Goal: Book appointment/travel/reservation

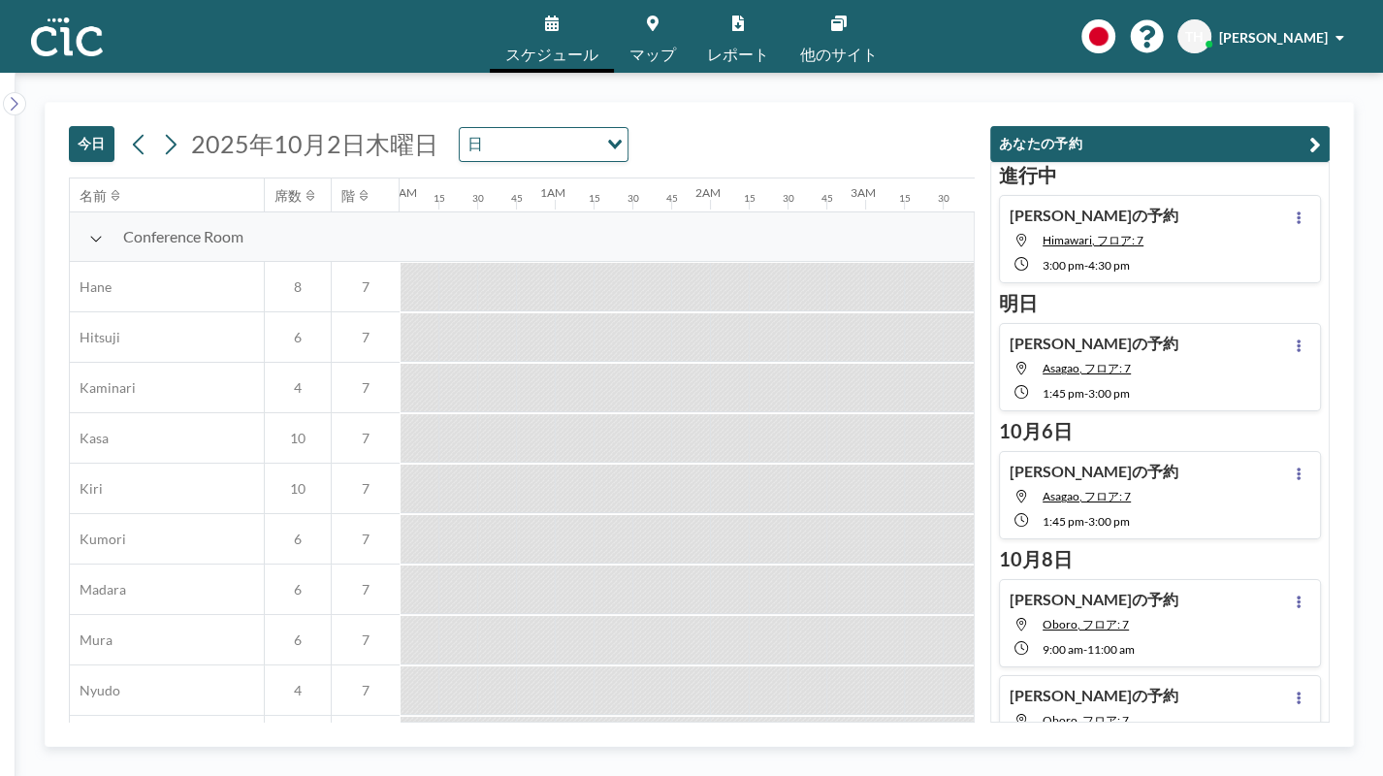
scroll to position [636, 1940]
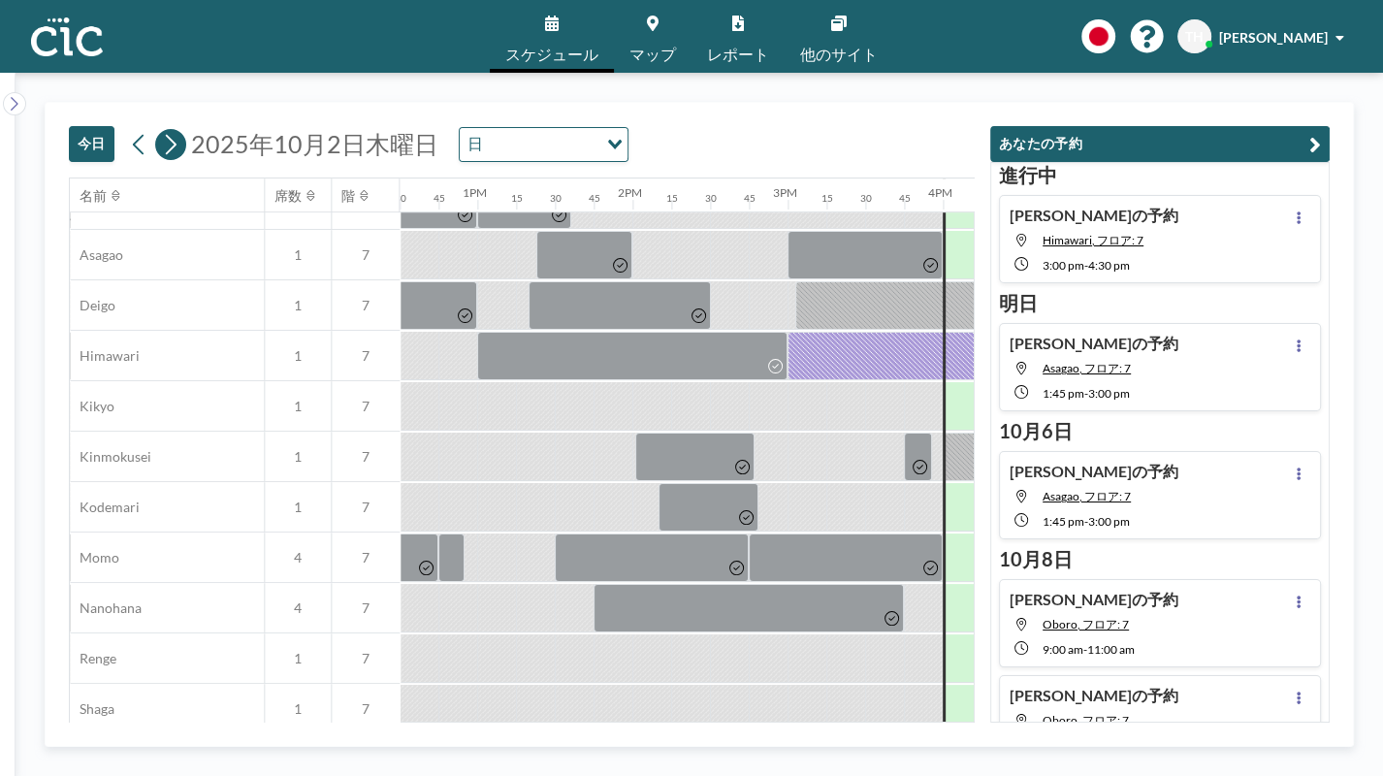
click at [171, 151] on icon at bounding box center [170, 144] width 18 height 29
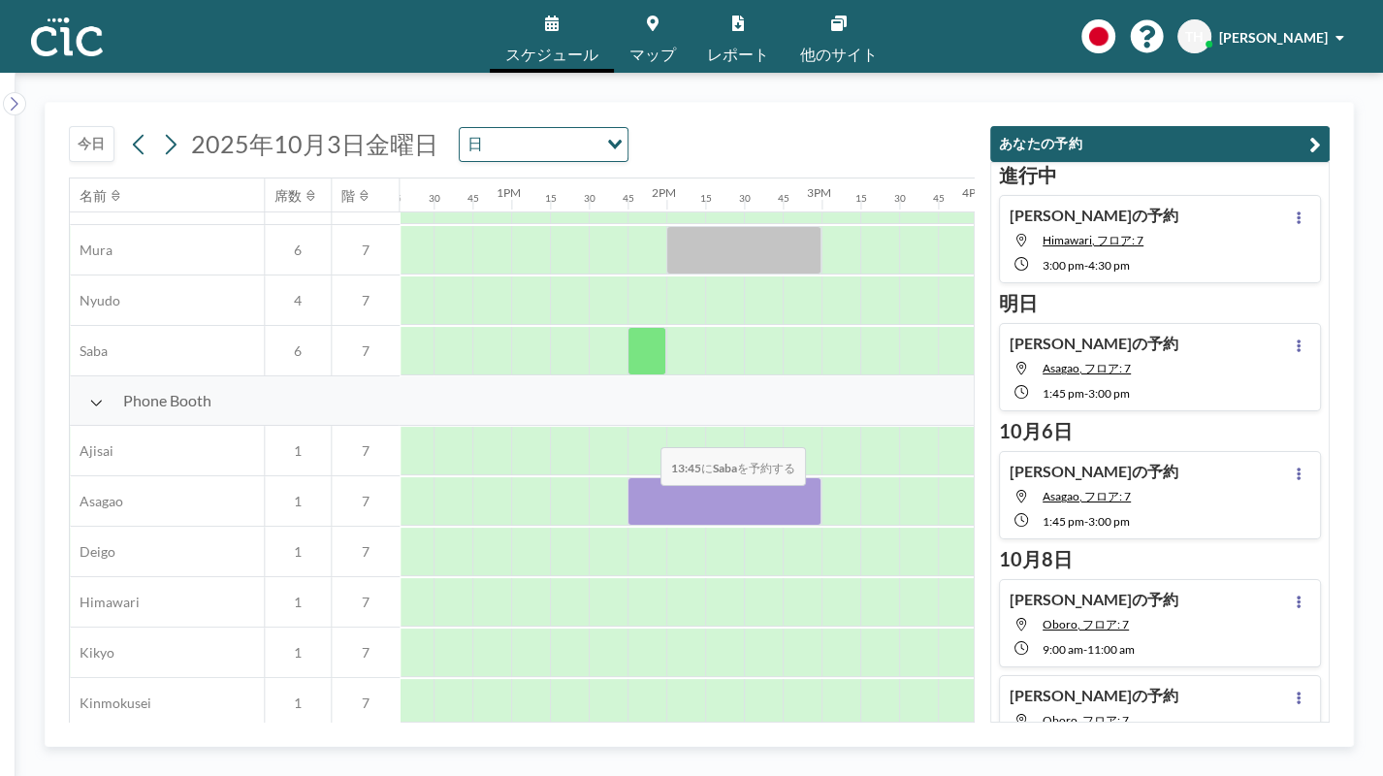
scroll to position [397, 1906]
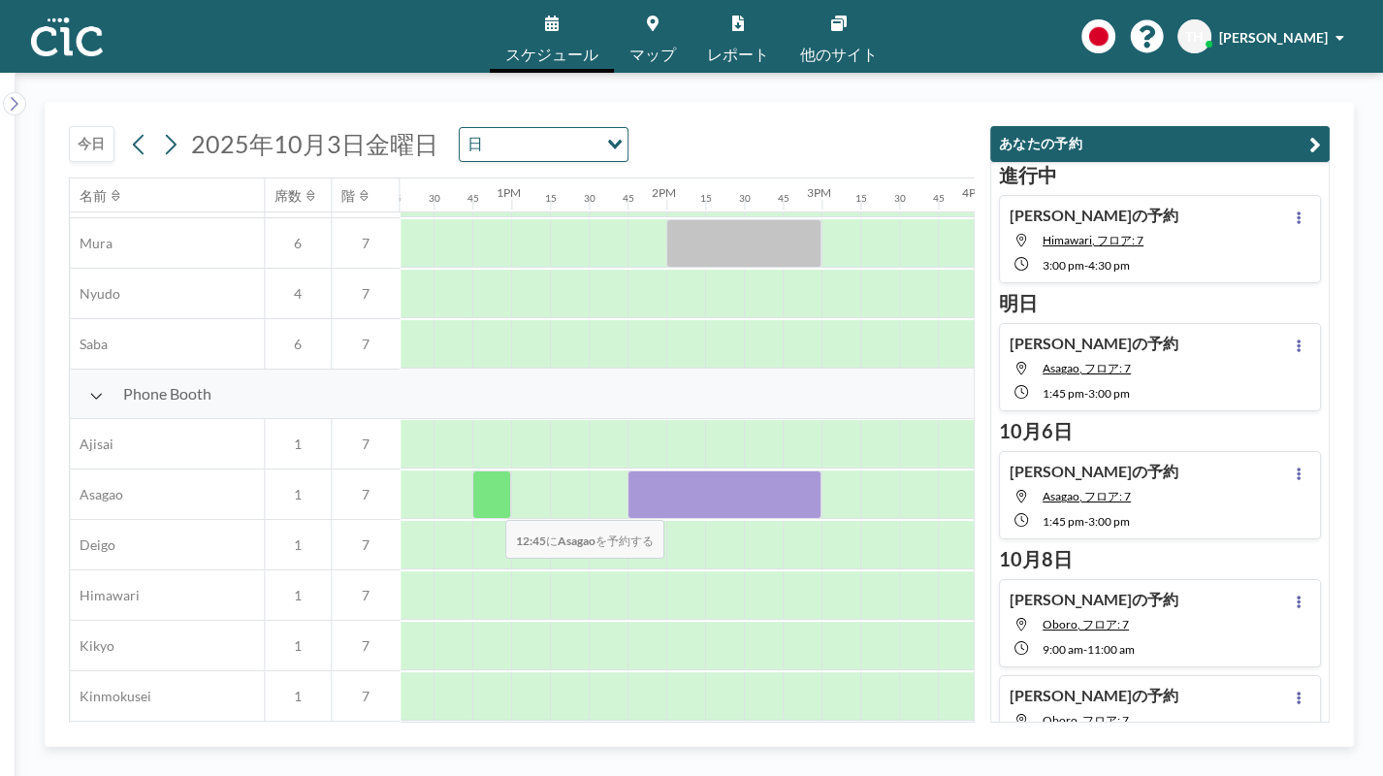
click at [490, 507] on div at bounding box center [491, 494] width 39 height 48
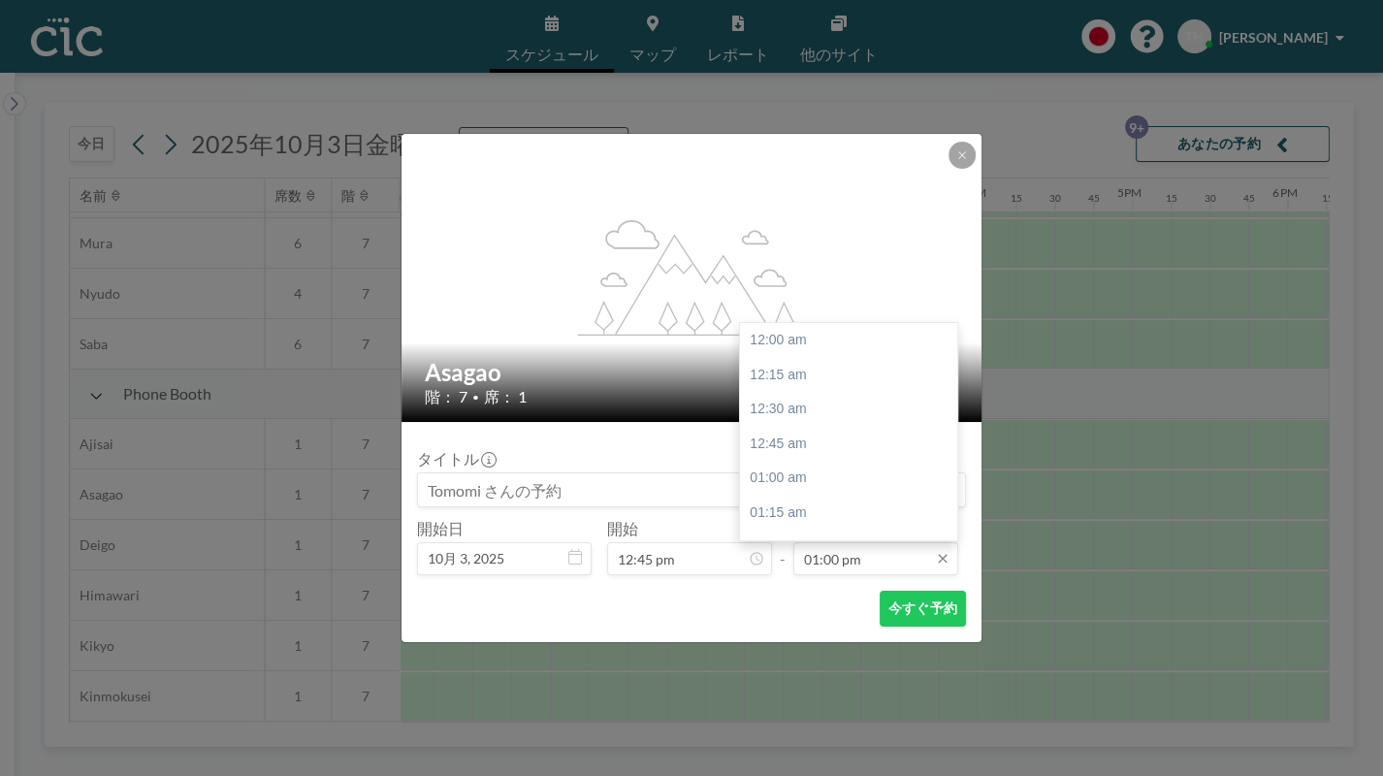
scroll to position [1794, 0]
click at [887, 560] on input "01:00 pm" at bounding box center [875, 558] width 165 height 33
click at [824, 469] on div "02:00 pm" at bounding box center [854, 479] width 229 height 35
click at [872, 562] on input "02:00 pm" at bounding box center [875, 558] width 165 height 33
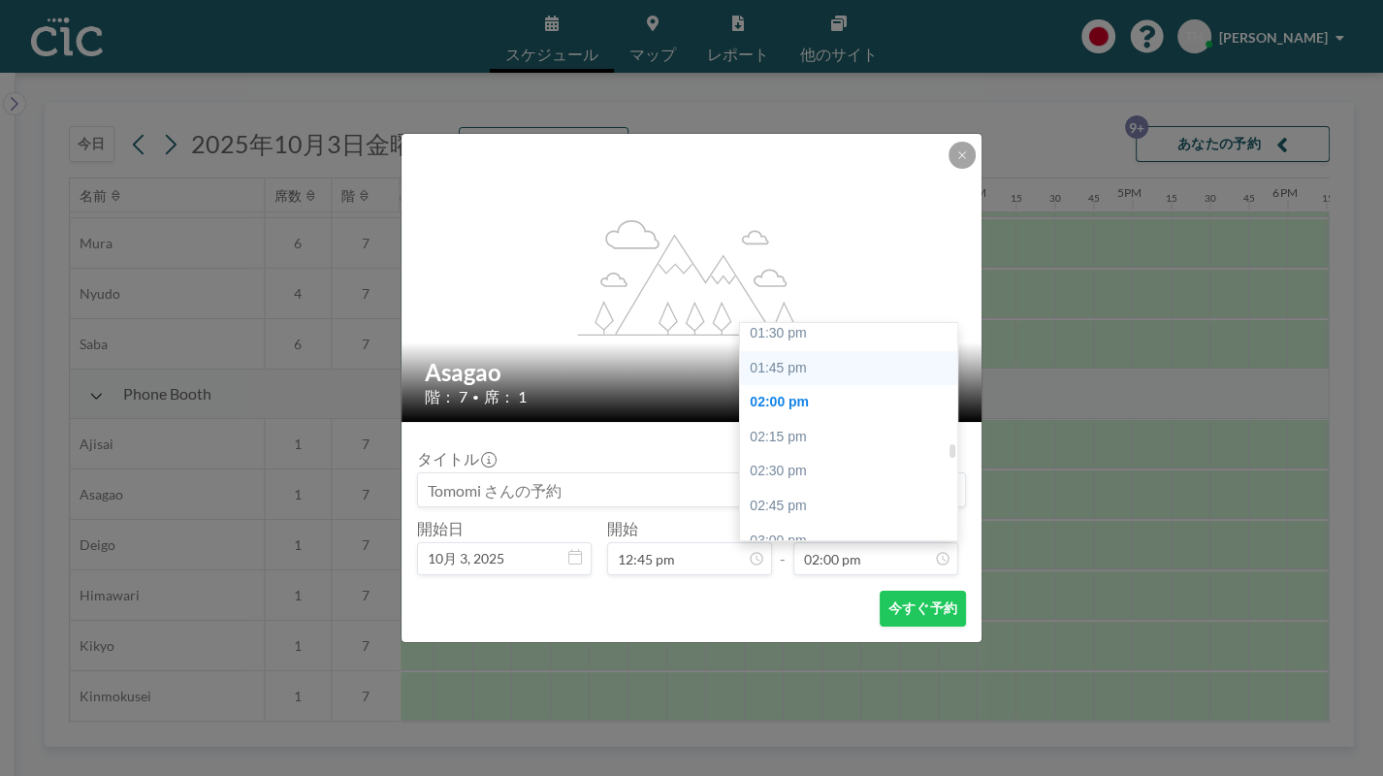
scroll to position [1867, 0]
click at [802, 367] on div "01:45 pm" at bounding box center [854, 372] width 229 height 35
type input "01:45 pm"
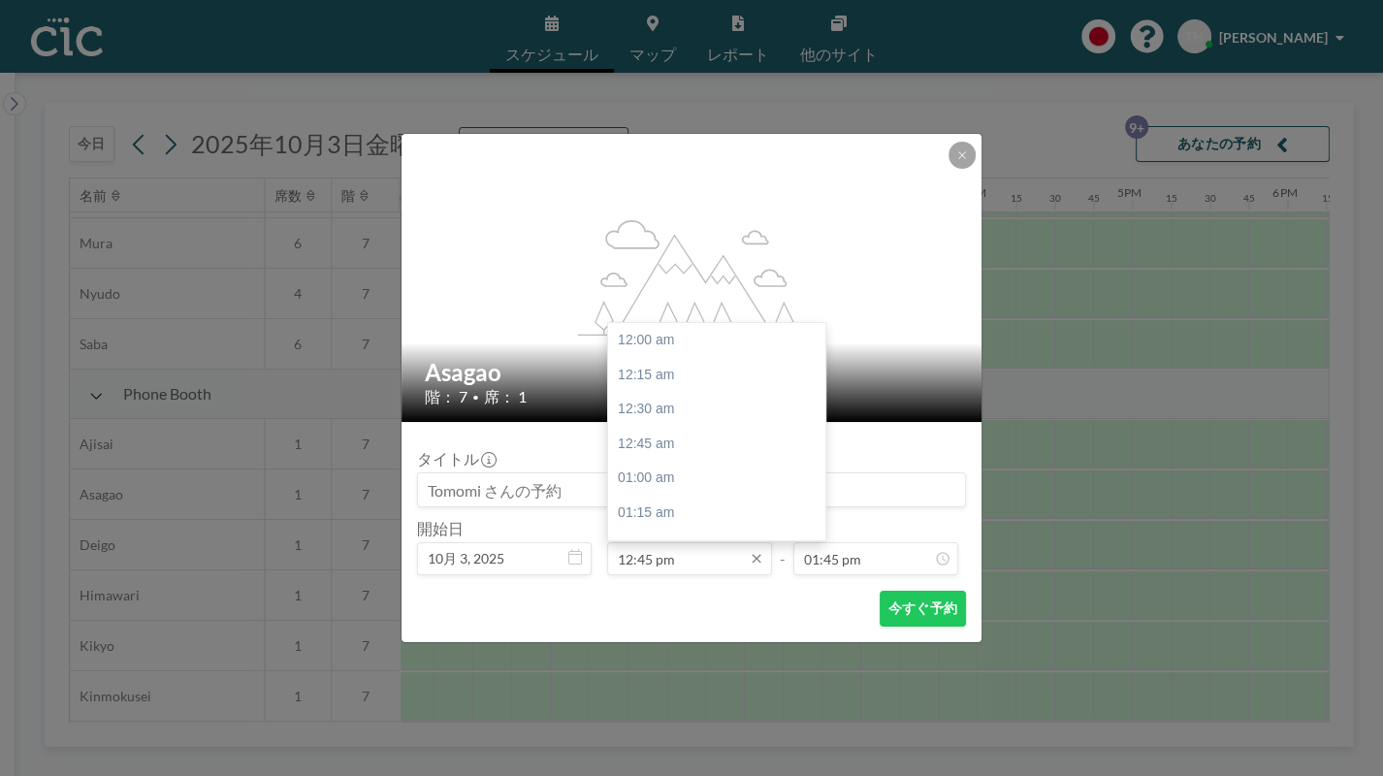
scroll to position [1760, 0]
click at [650, 565] on input "12:45 pm" at bounding box center [689, 558] width 165 height 33
click at [645, 562] on input "12:45 pm" at bounding box center [689, 558] width 165 height 33
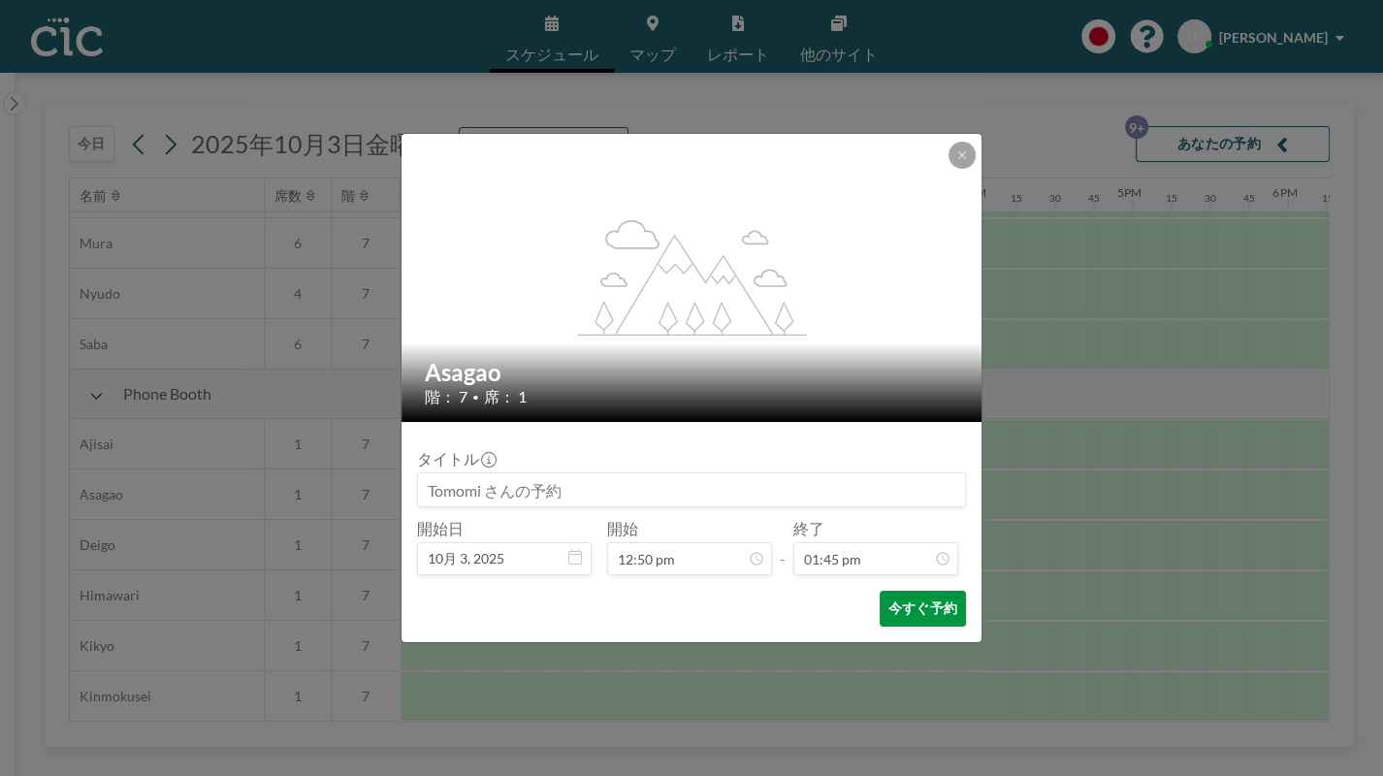
type input "12:50 pm"
drag, startPoint x: 936, startPoint y: 602, endPoint x: 764, endPoint y: 607, distance: 171.8
click at [934, 601] on button "今すぐ予約" at bounding box center [923, 609] width 86 height 36
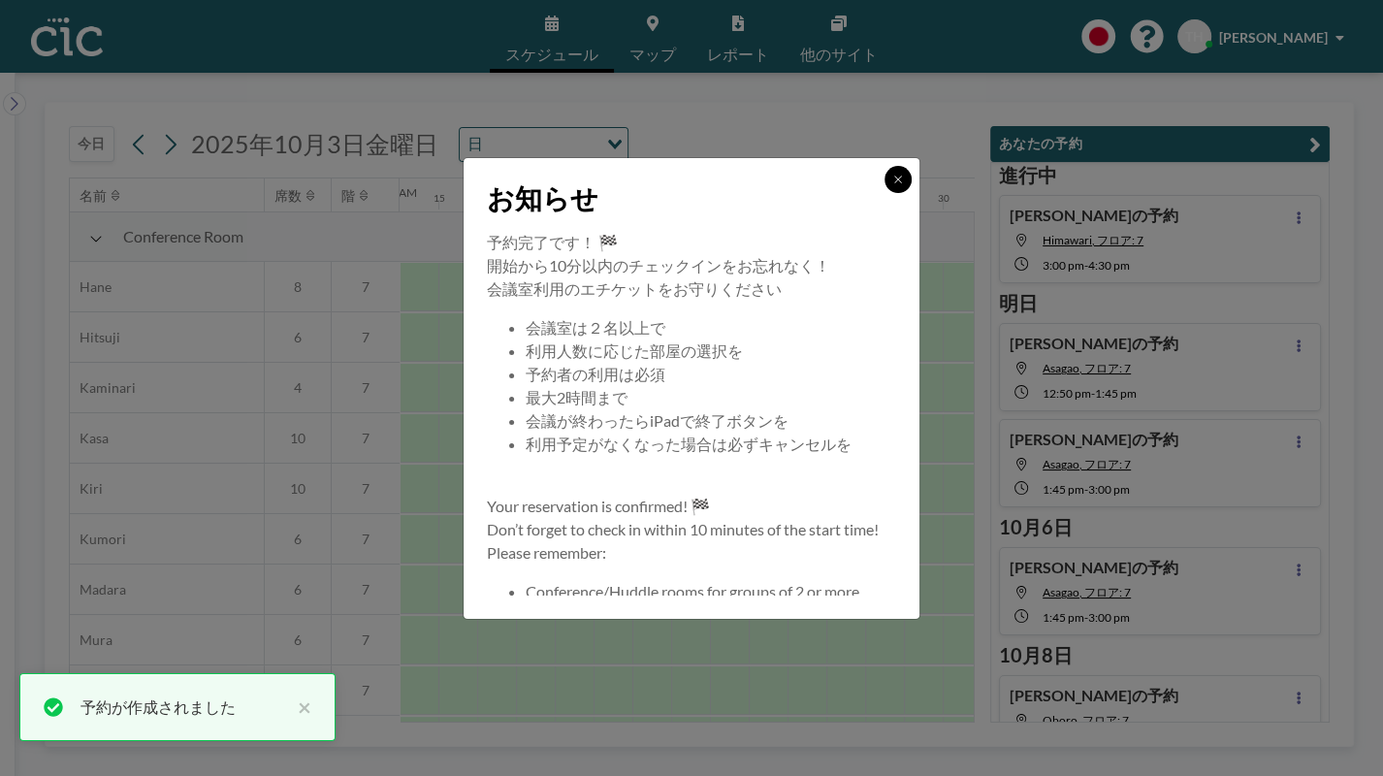
click at [894, 174] on icon at bounding box center [898, 180] width 12 height 12
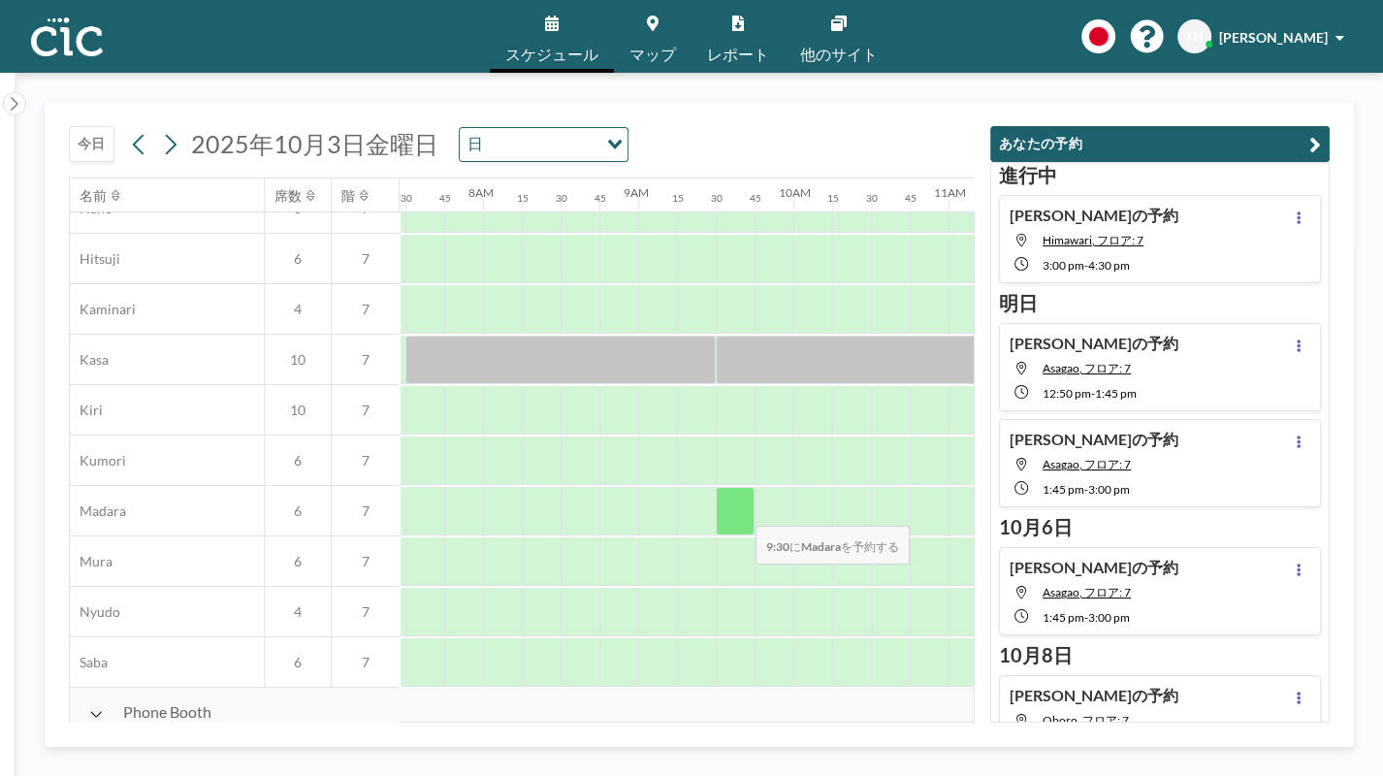
scroll to position [0, 1158]
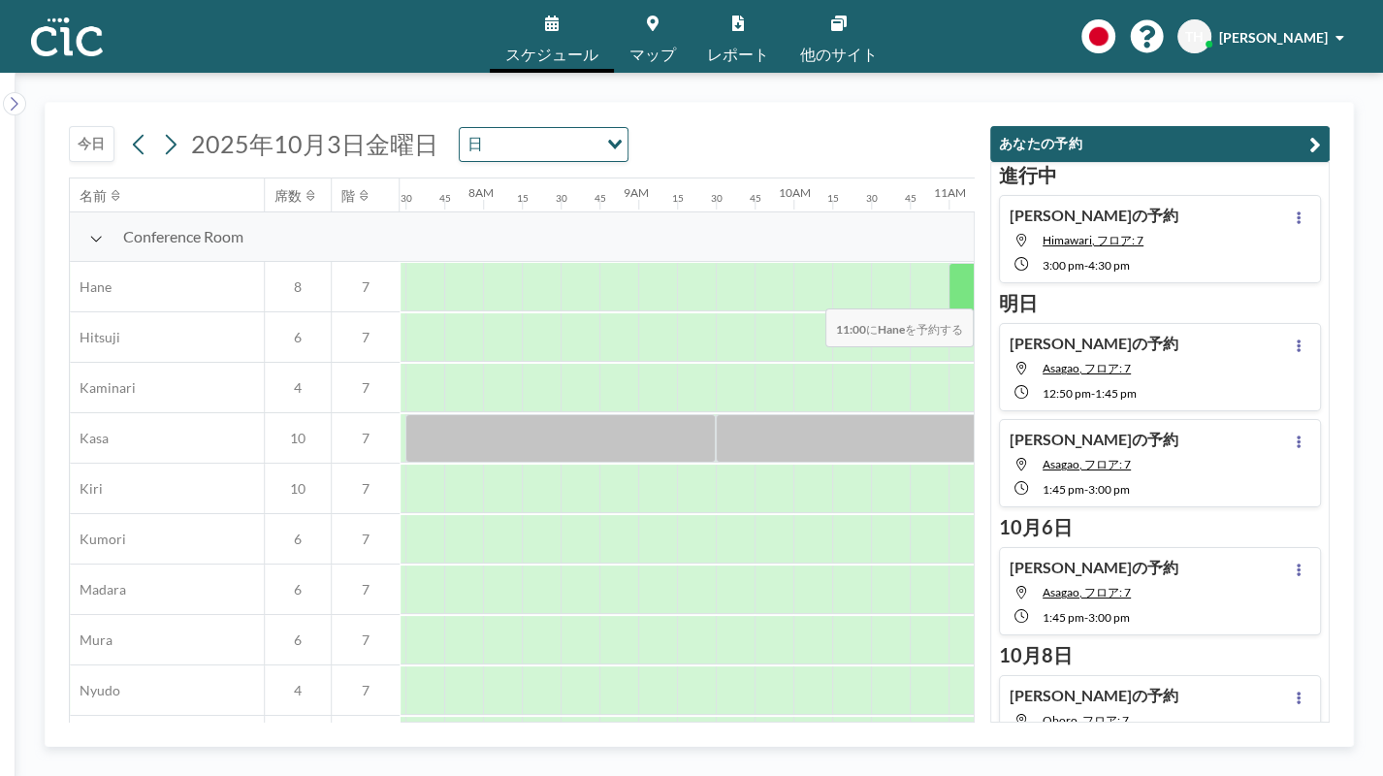
click at [956, 296] on div at bounding box center [968, 287] width 39 height 48
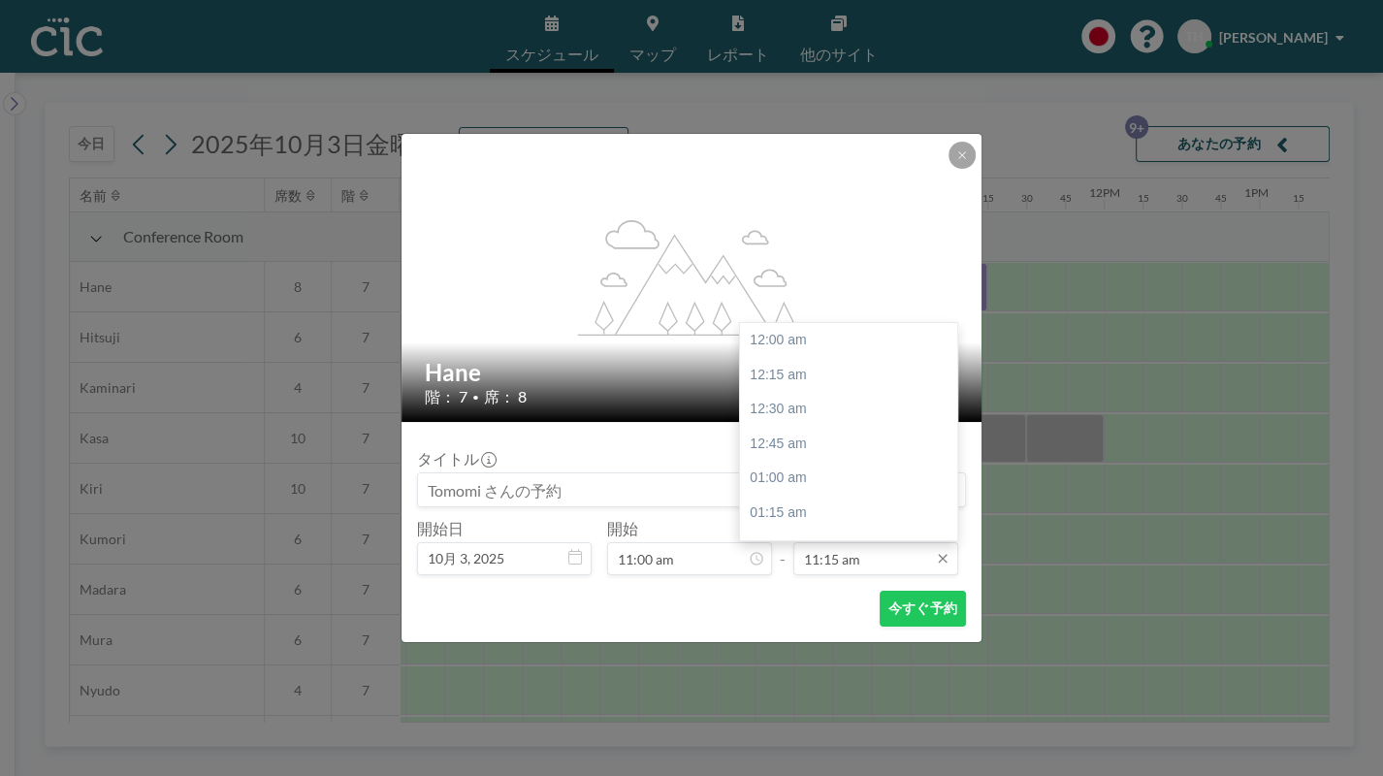
scroll to position [1553, 0]
click at [854, 558] on input "11:15 am" at bounding box center [875, 558] width 165 height 33
click at [791, 445] on div "12:00 pm" at bounding box center [854, 445] width 229 height 35
type input "12:00 pm"
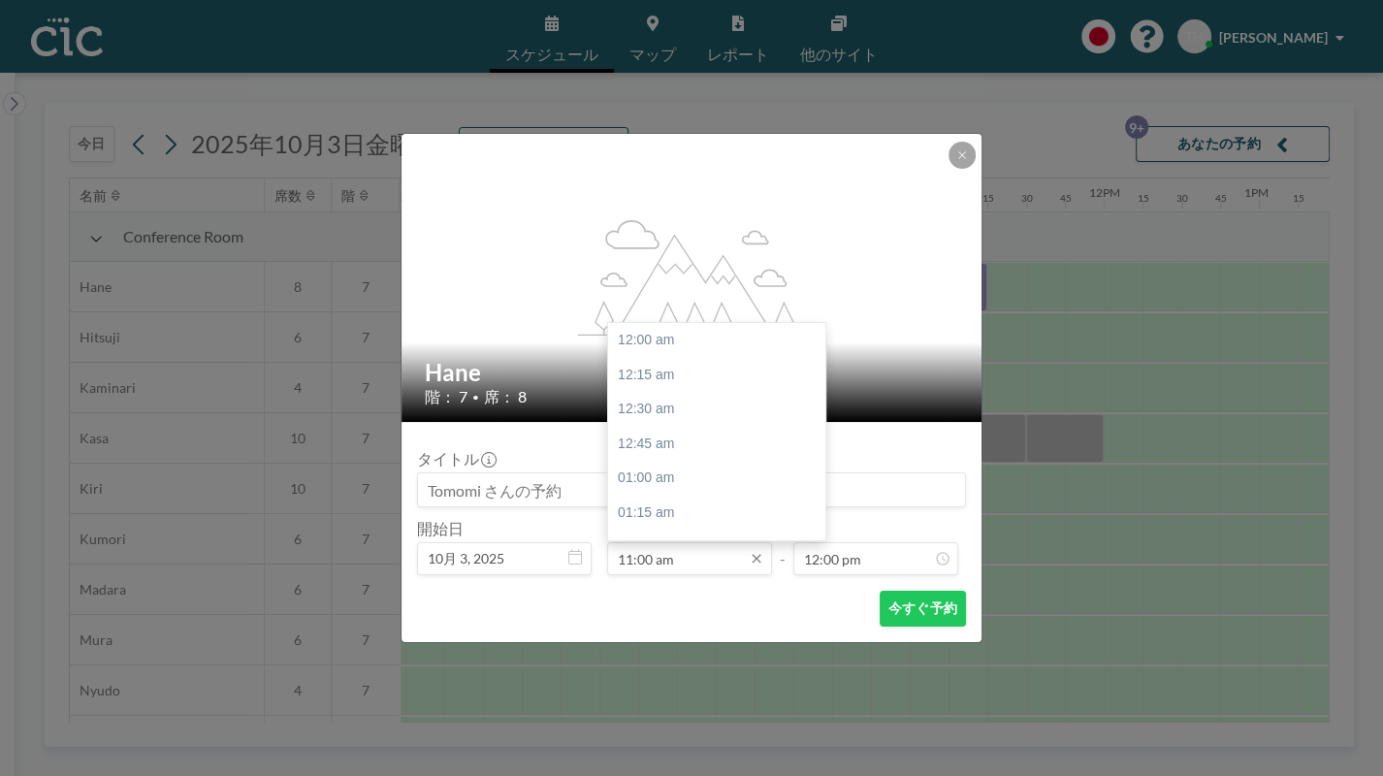
scroll to position [1518, 0]
click at [676, 556] on input "11:00 am" at bounding box center [689, 558] width 165 height 33
click at [668, 374] on div "10:45 am" at bounding box center [722, 373] width 229 height 35
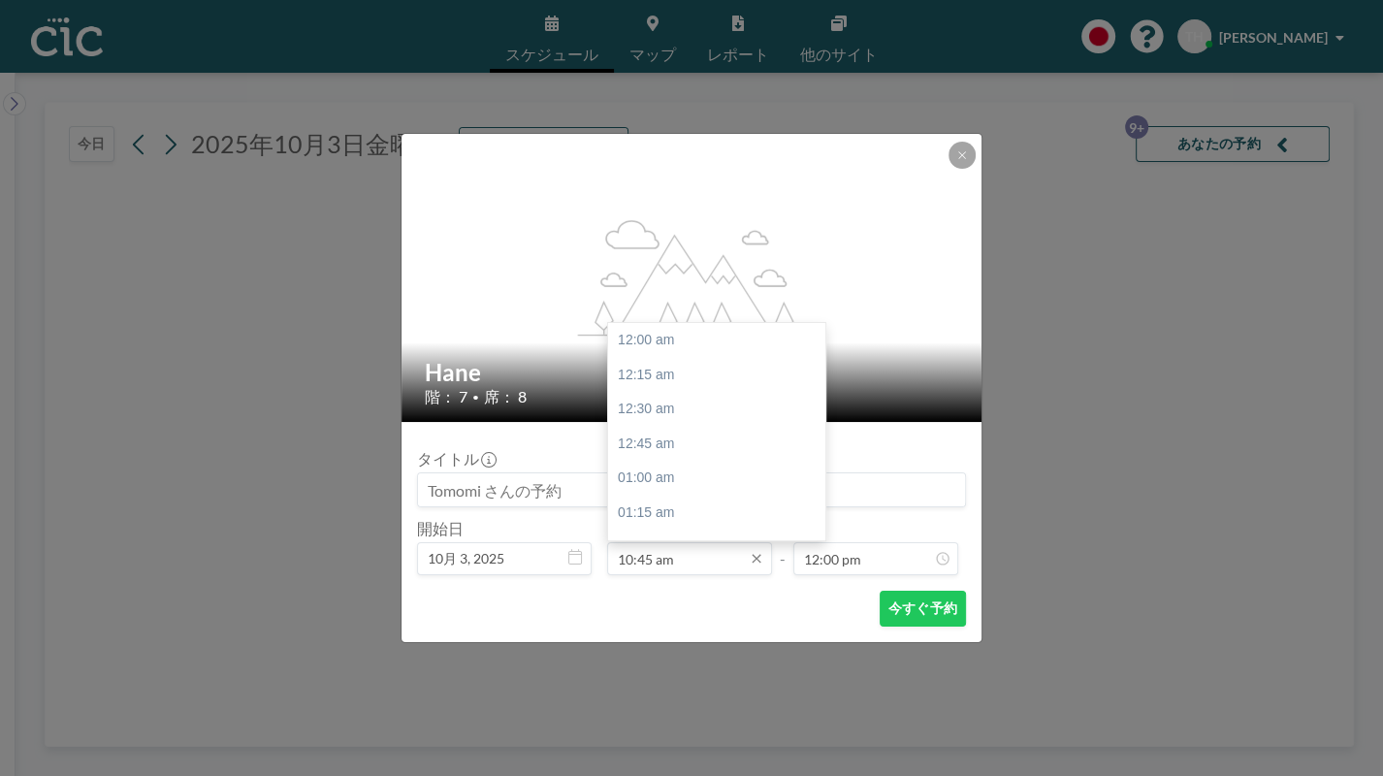
scroll to position [1484, 0]
click at [648, 564] on input "10:45 am" at bounding box center [689, 558] width 165 height 33
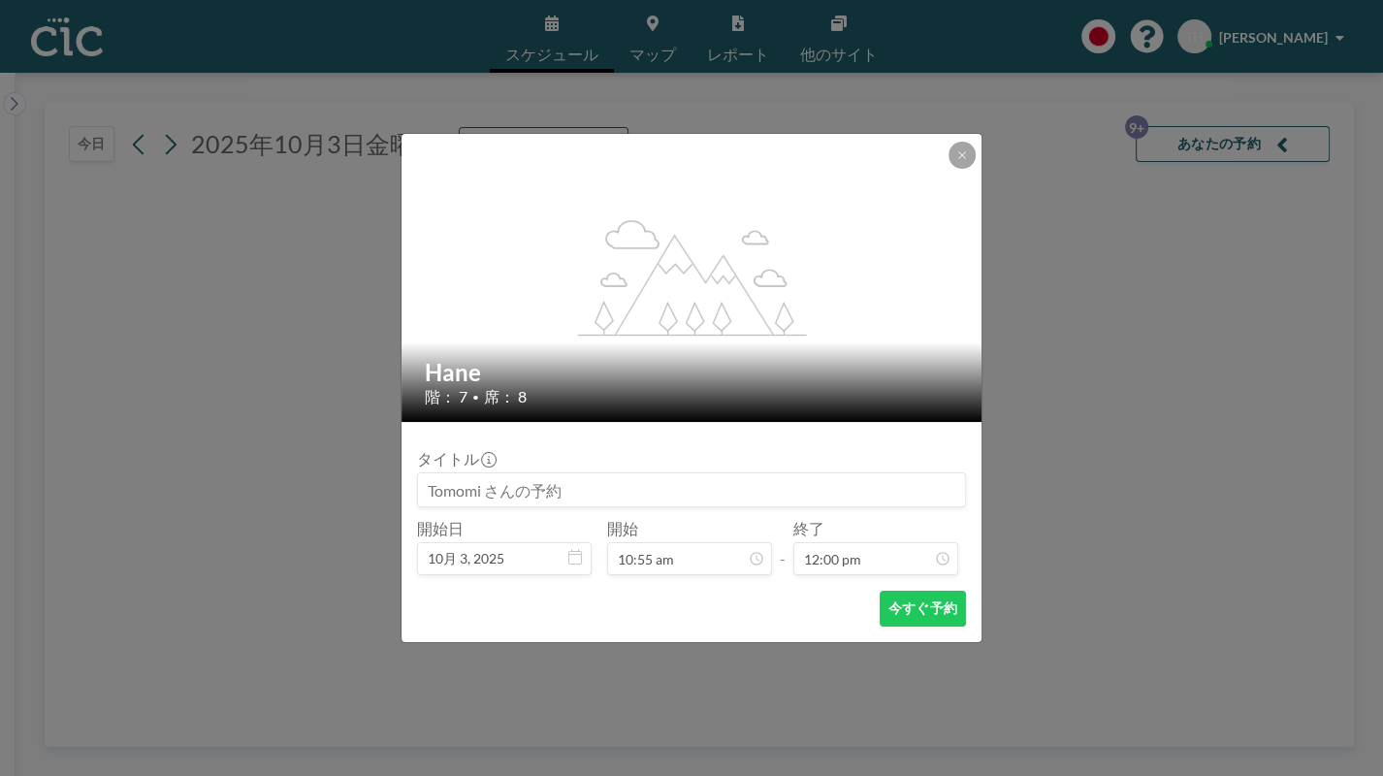
type input "10:55 am"
click at [908, 605] on button "今すぐ予約" at bounding box center [923, 609] width 86 height 36
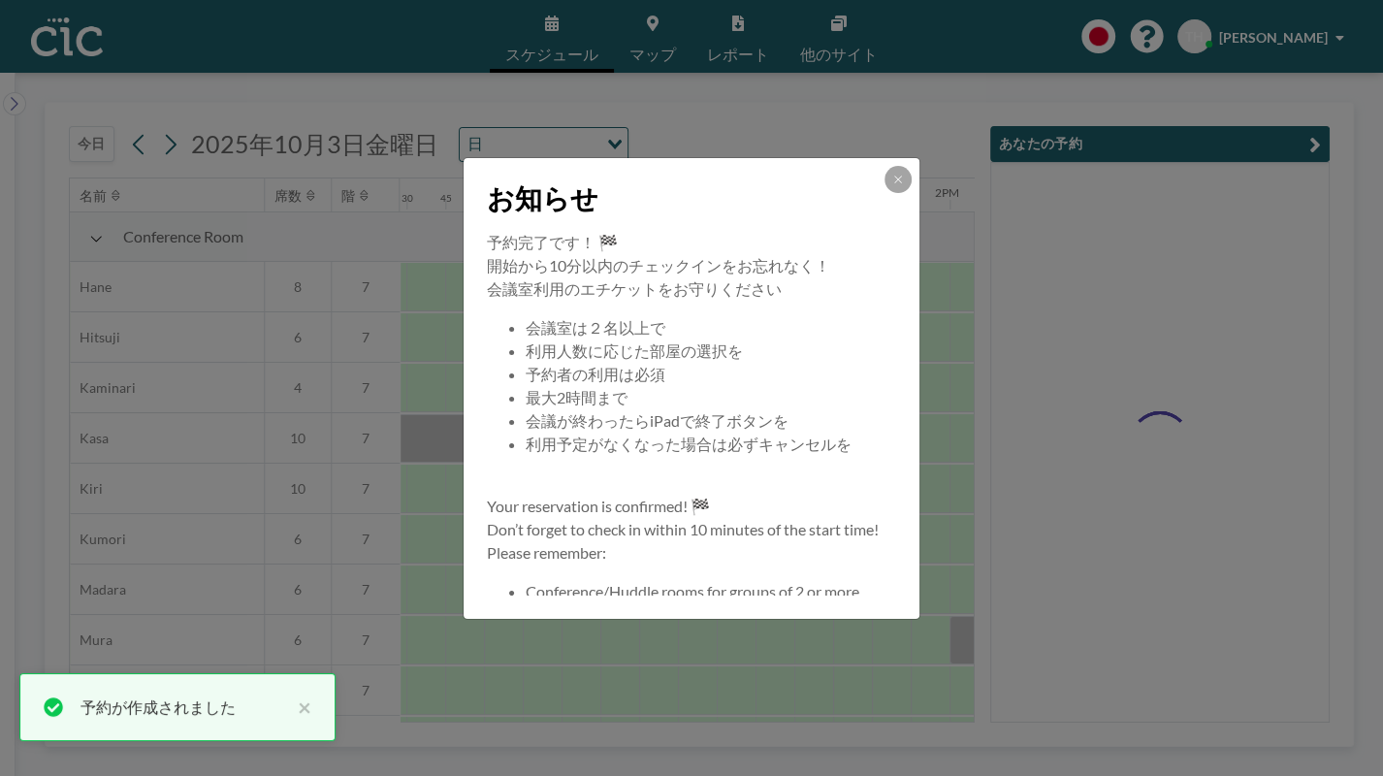
scroll to position [0, 1630]
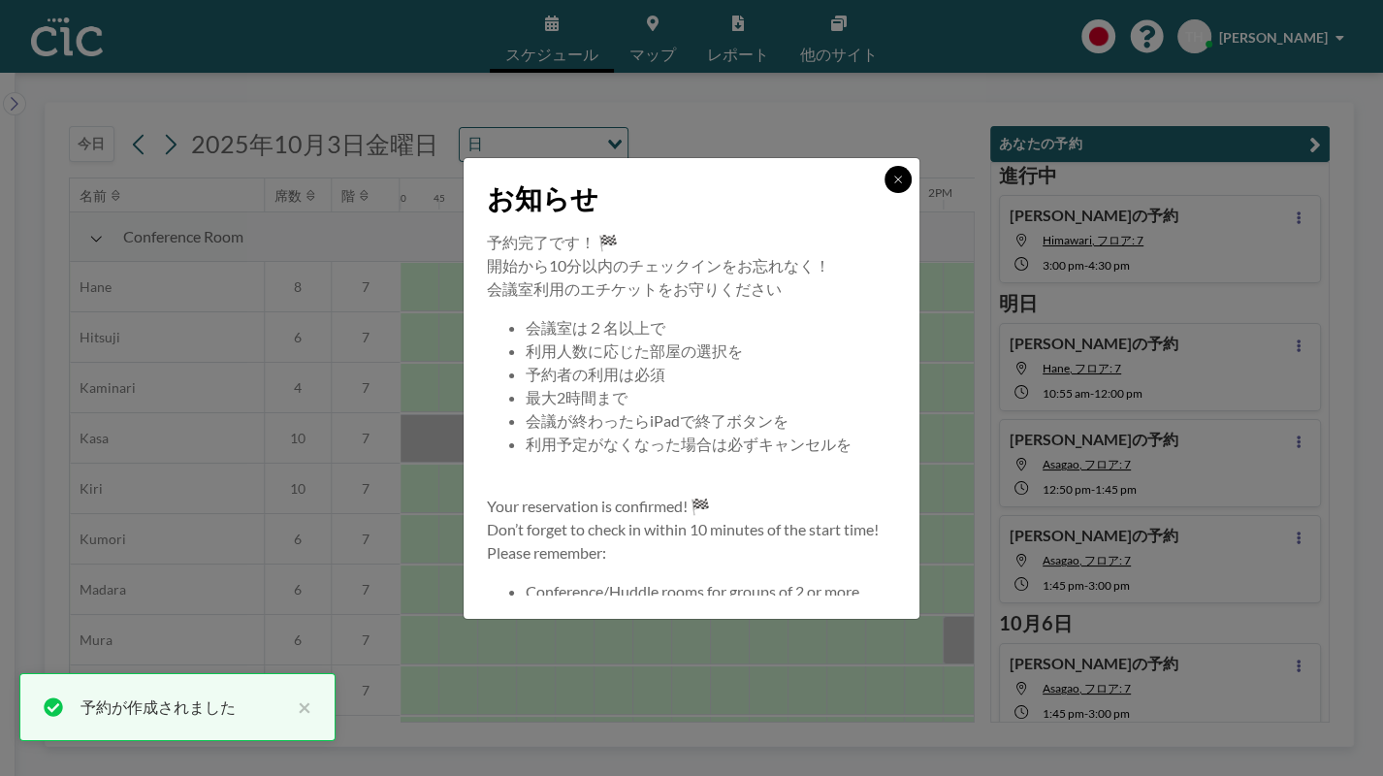
drag, startPoint x: 905, startPoint y: 175, endPoint x: 822, endPoint y: 233, distance: 101.7
click at [905, 176] on button at bounding box center [898, 179] width 27 height 27
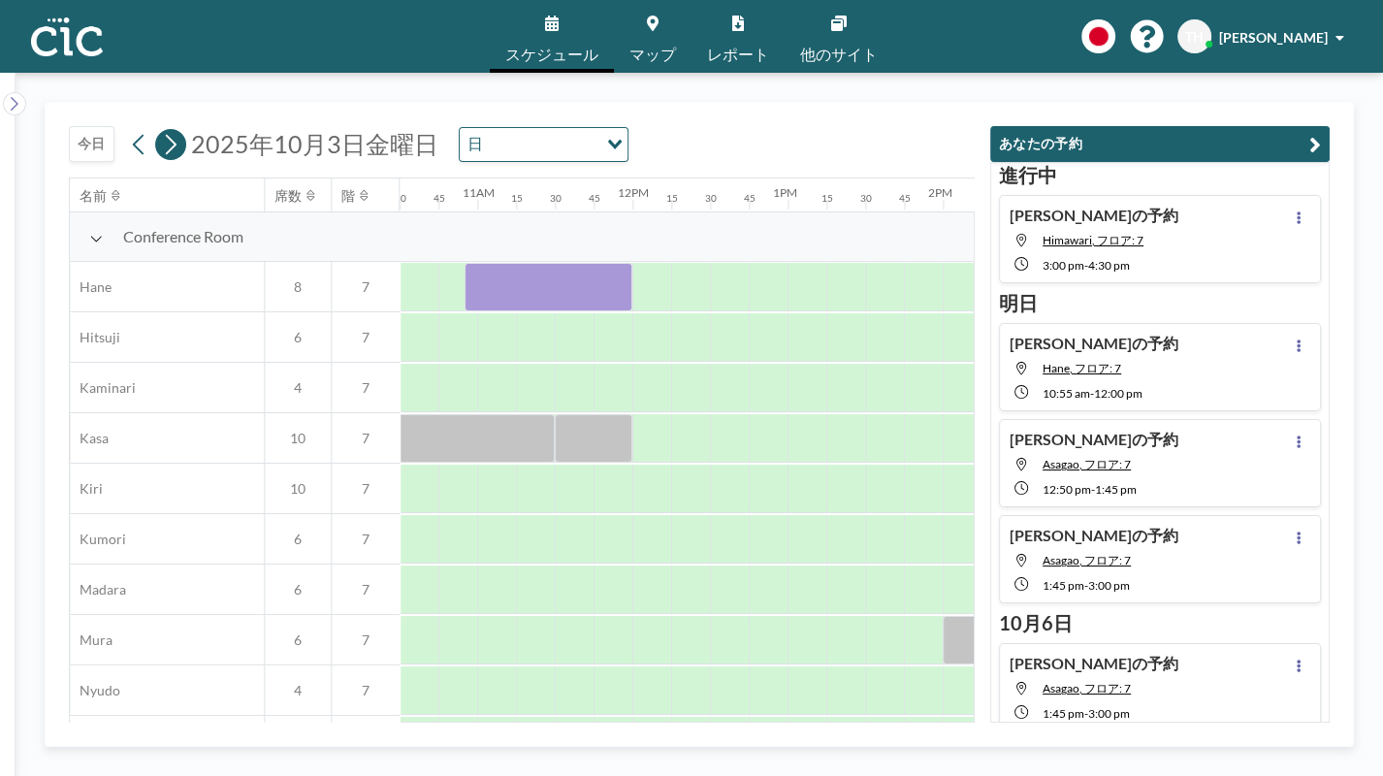
click at [161, 147] on icon at bounding box center [170, 144] width 18 height 29
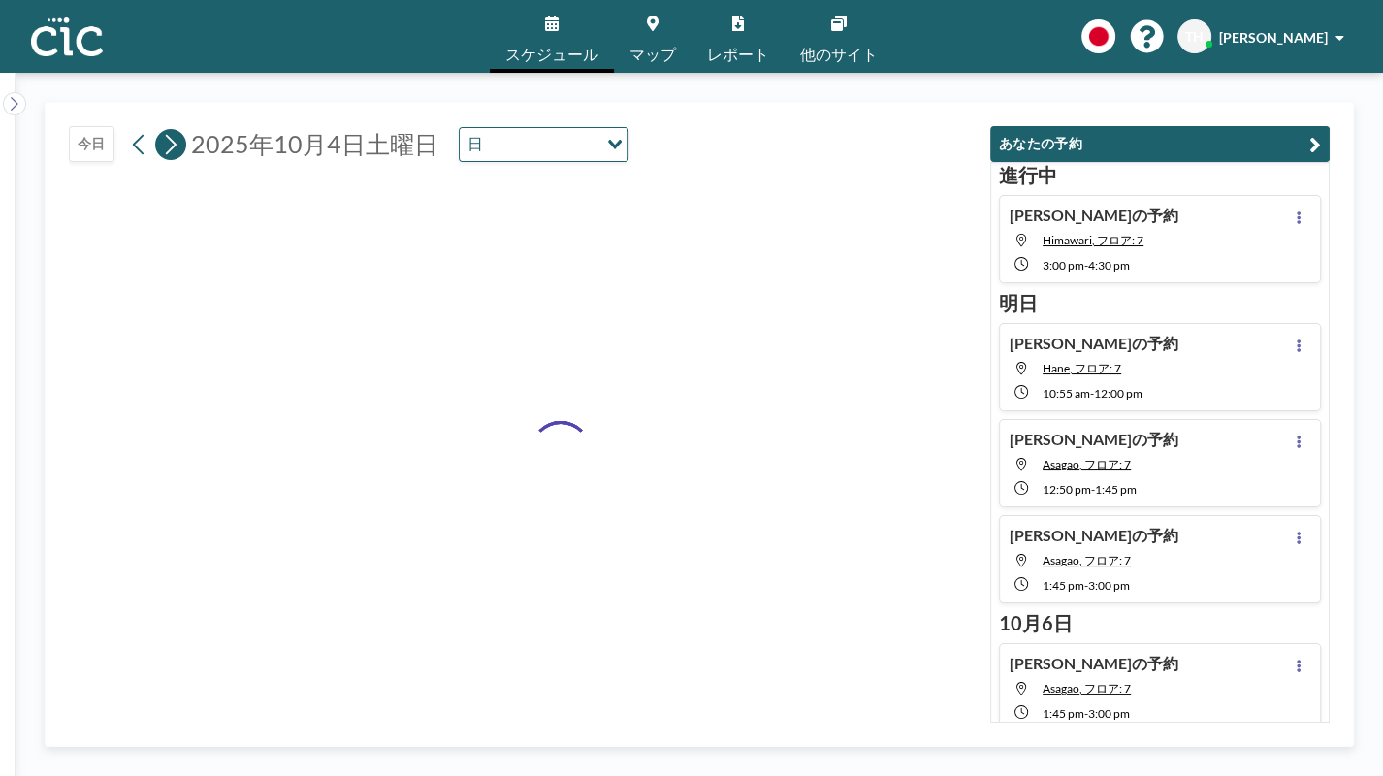
click at [161, 147] on icon at bounding box center [170, 144] width 18 height 29
click at [162, 144] on icon at bounding box center [170, 144] width 18 height 29
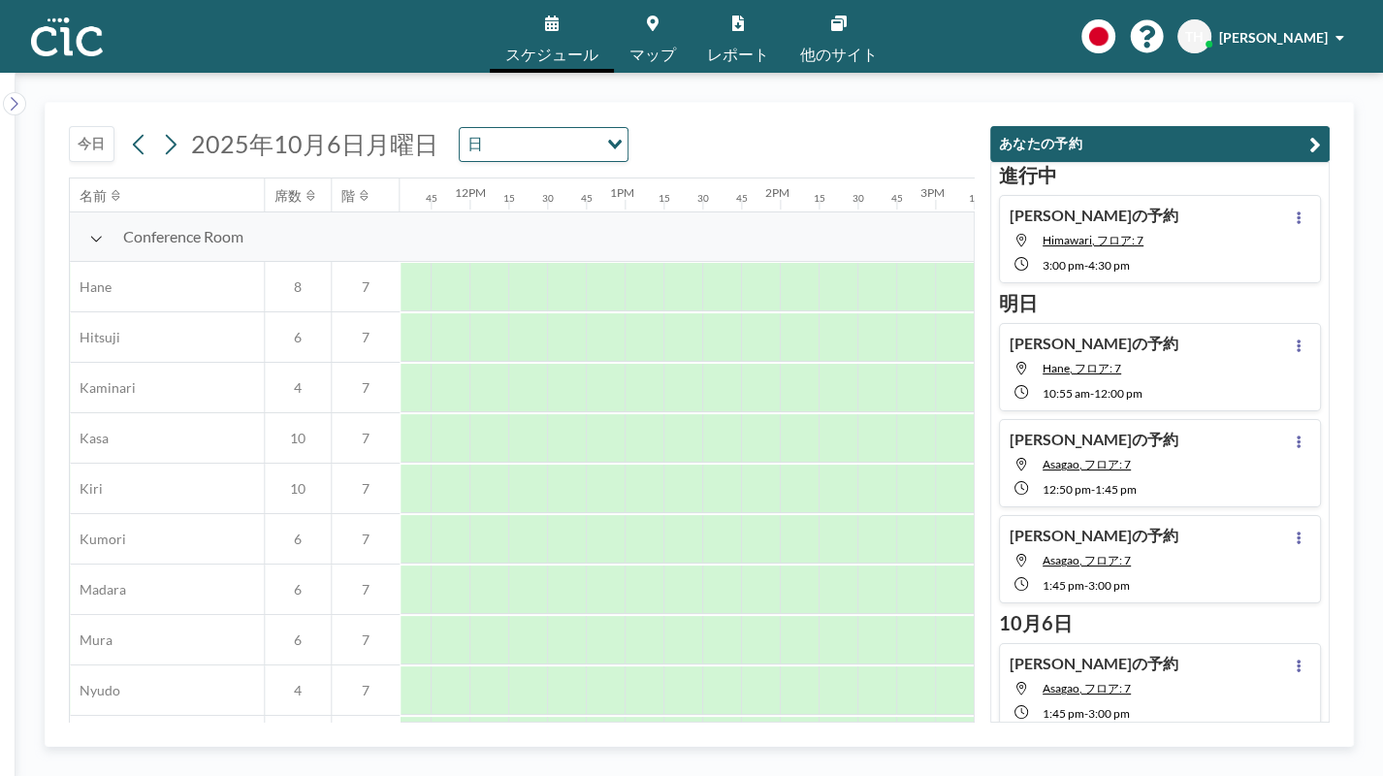
scroll to position [0, 1796]
click at [610, 289] on div at bounding box center [601, 287] width 39 height 48
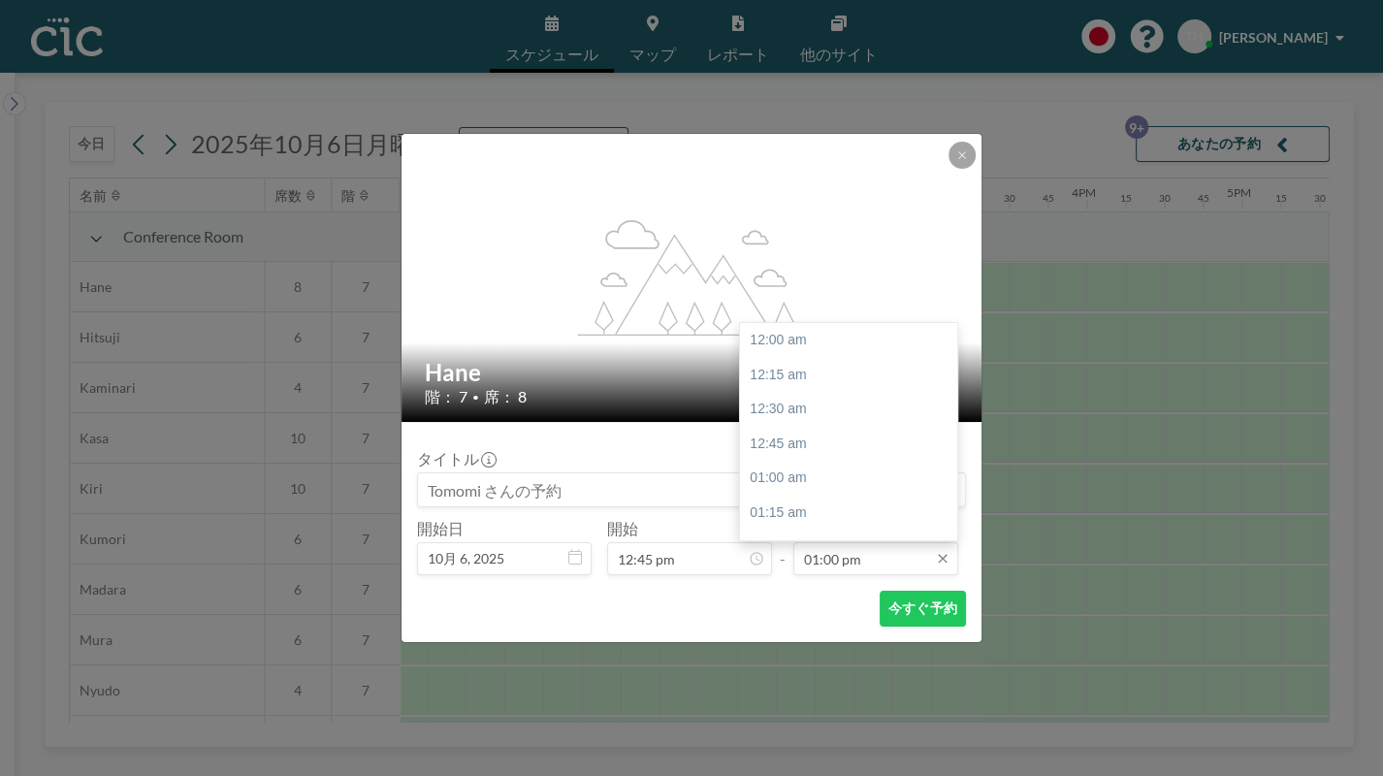
scroll to position [1794, 0]
click at [869, 557] on input "01:00 pm" at bounding box center [875, 558] width 165 height 33
click at [781, 472] on div "02:00 pm" at bounding box center [854, 479] width 229 height 35
type input "02:00 pm"
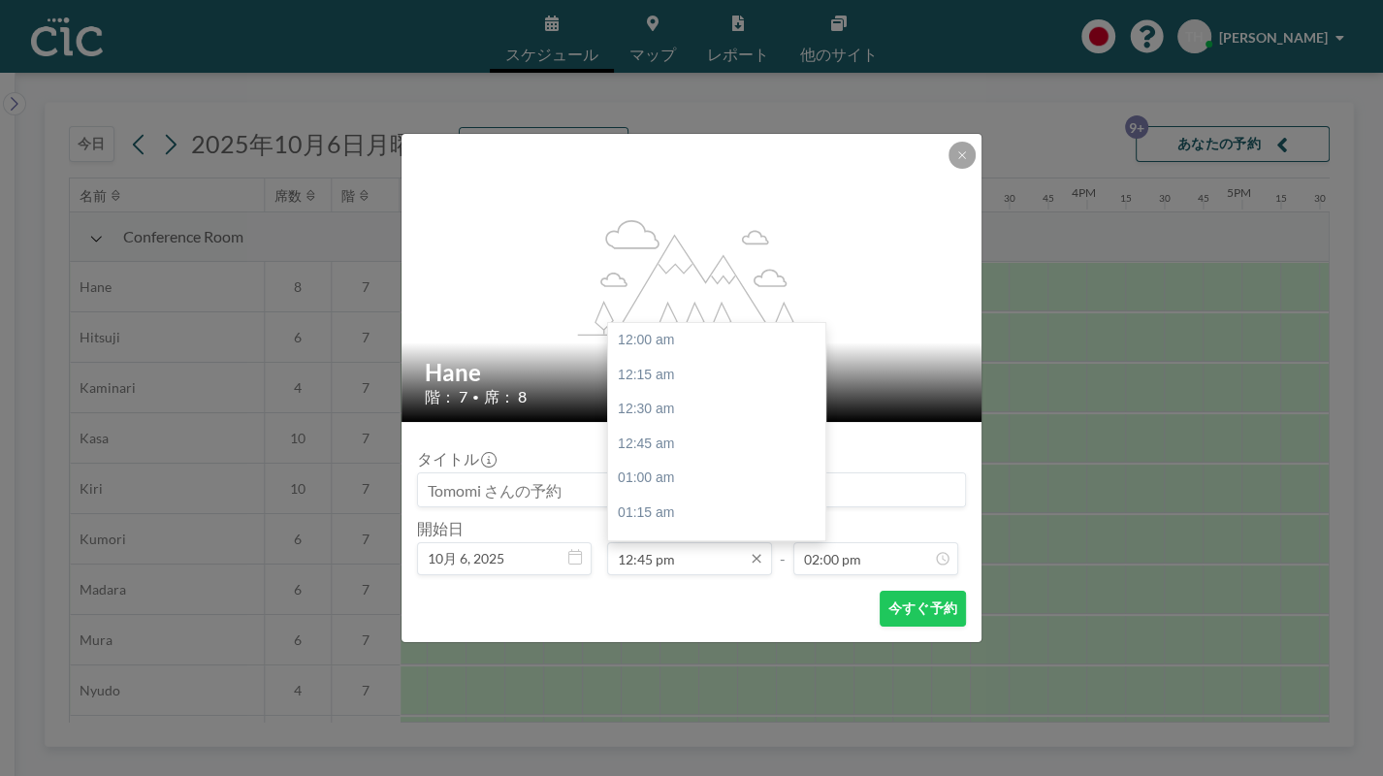
scroll to position [1760, 0]
click at [693, 565] on input "12:45 pm" at bounding box center [689, 558] width 165 height 33
drag, startPoint x: 644, startPoint y: 553, endPoint x: 691, endPoint y: 572, distance: 50.4
click at [643, 553] on input "12:45 pm" at bounding box center [689, 558] width 165 height 33
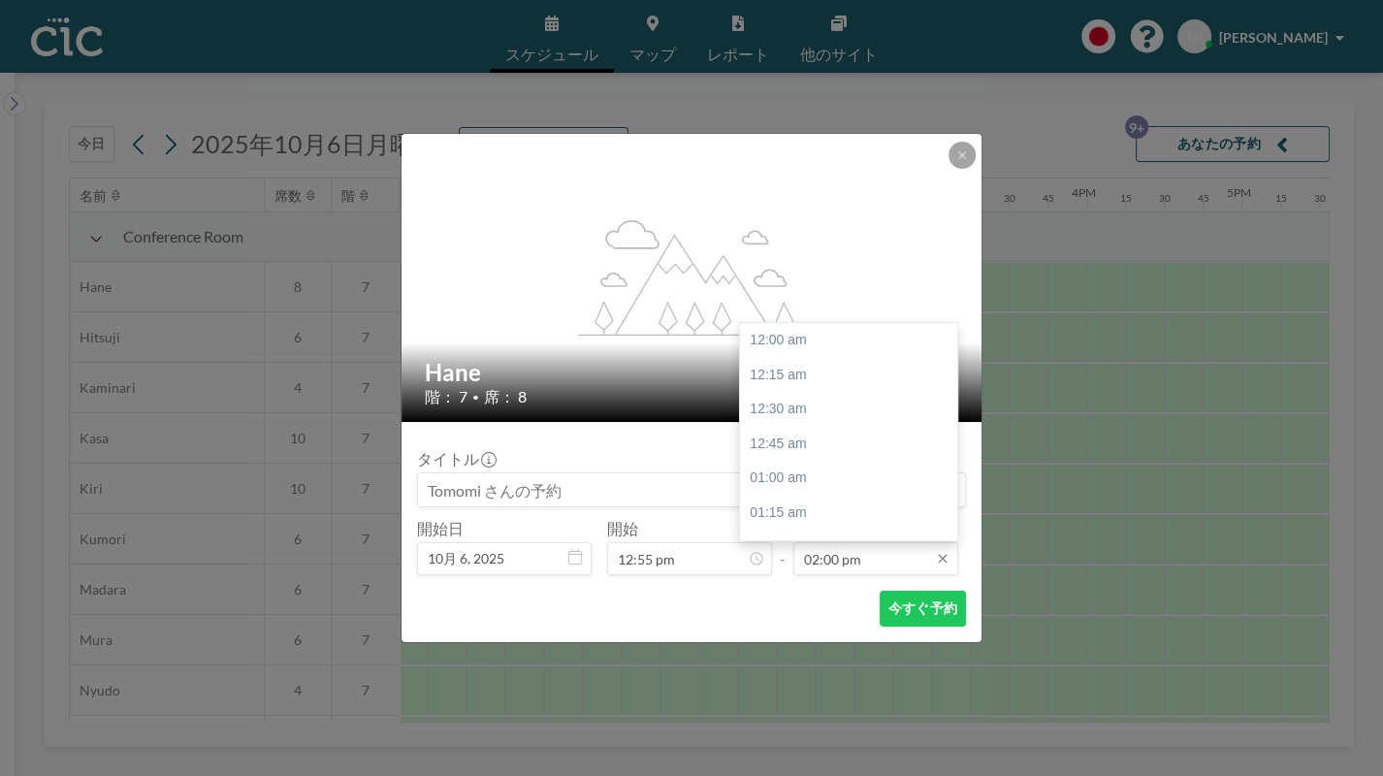
scroll to position [1932, 0]
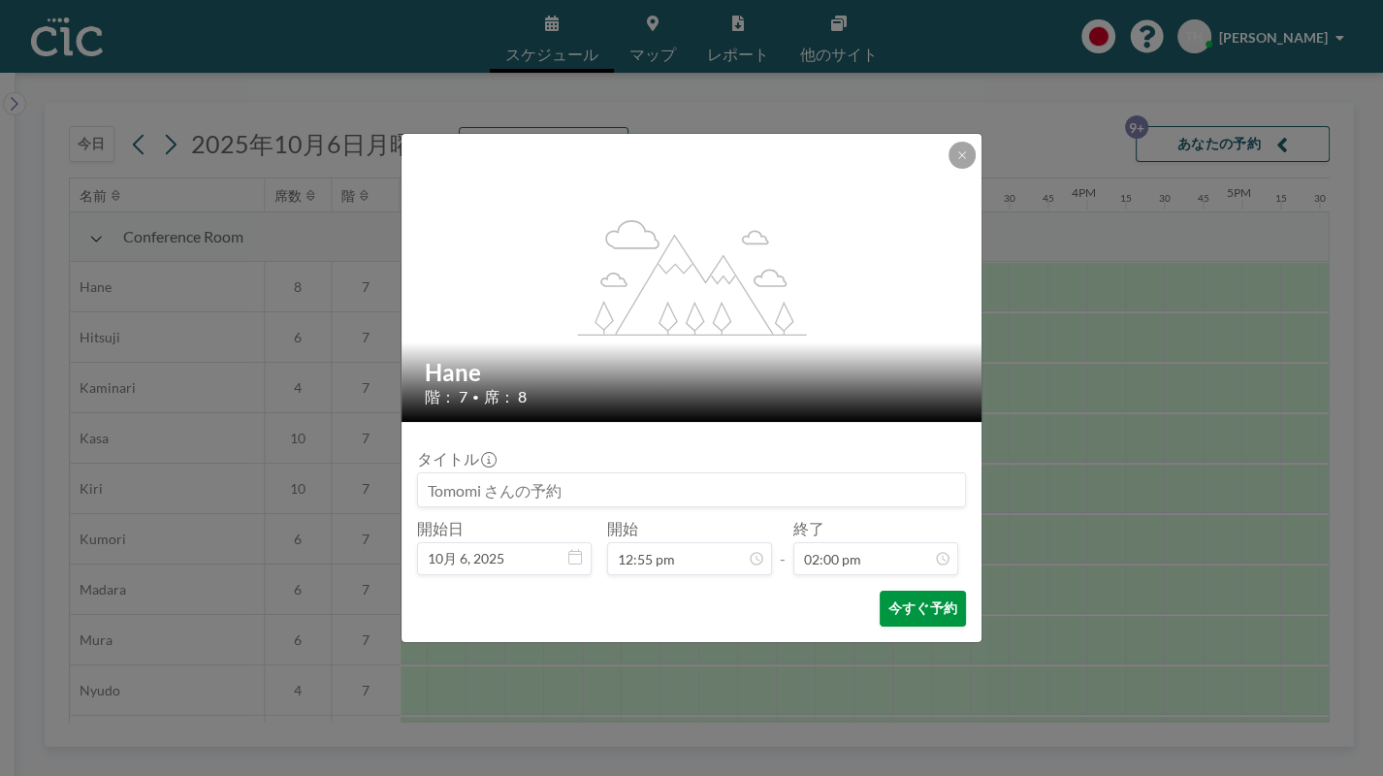
type input "12:55 pm"
click at [912, 602] on button "今すぐ予約" at bounding box center [923, 609] width 86 height 36
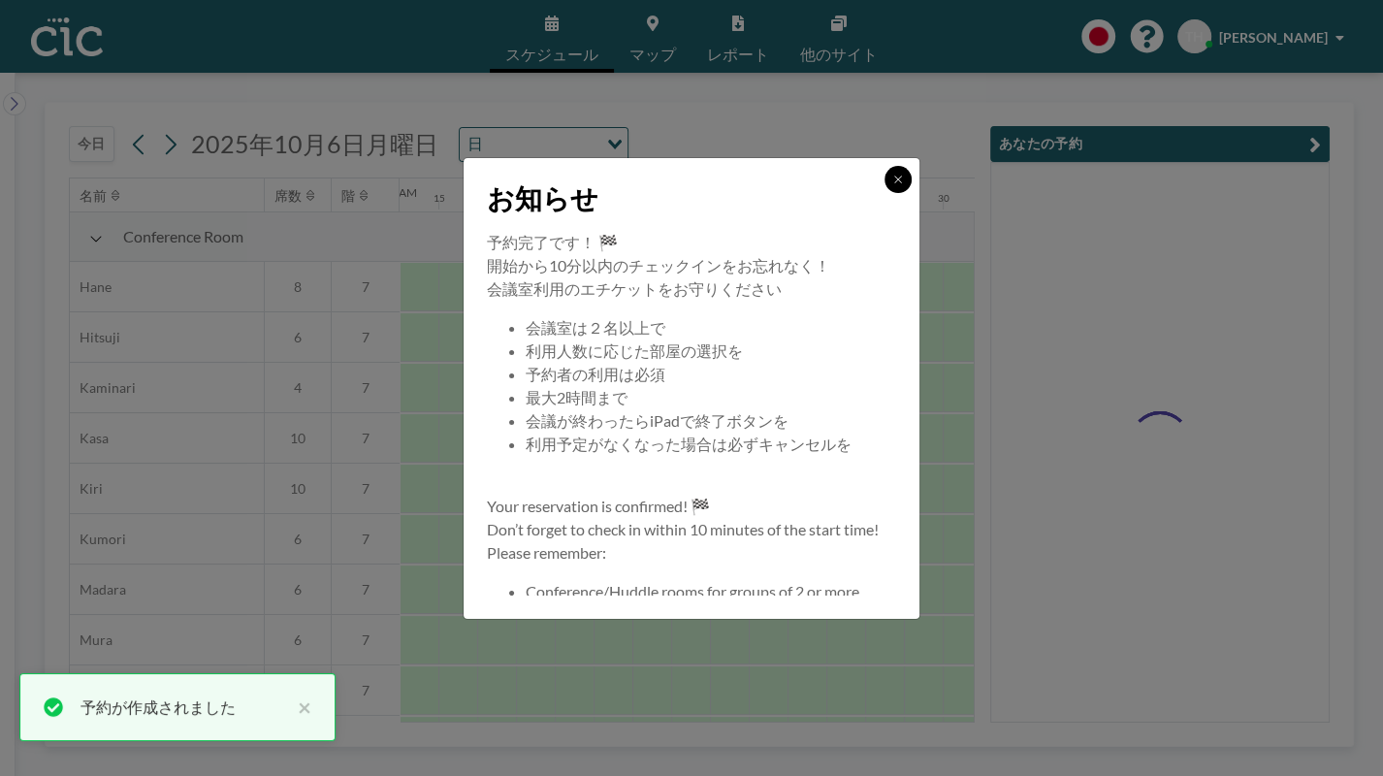
click at [892, 179] on icon at bounding box center [898, 180] width 12 height 12
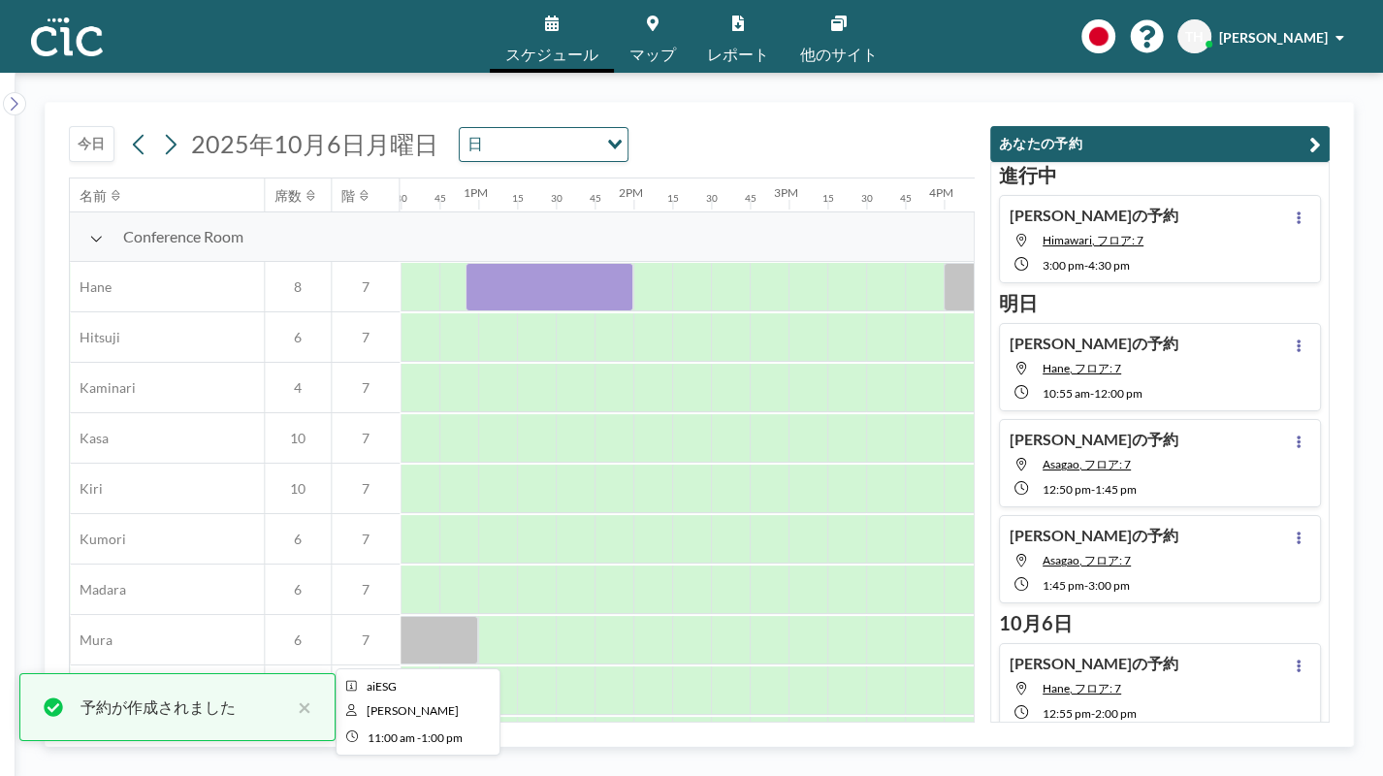
scroll to position [0, 1940]
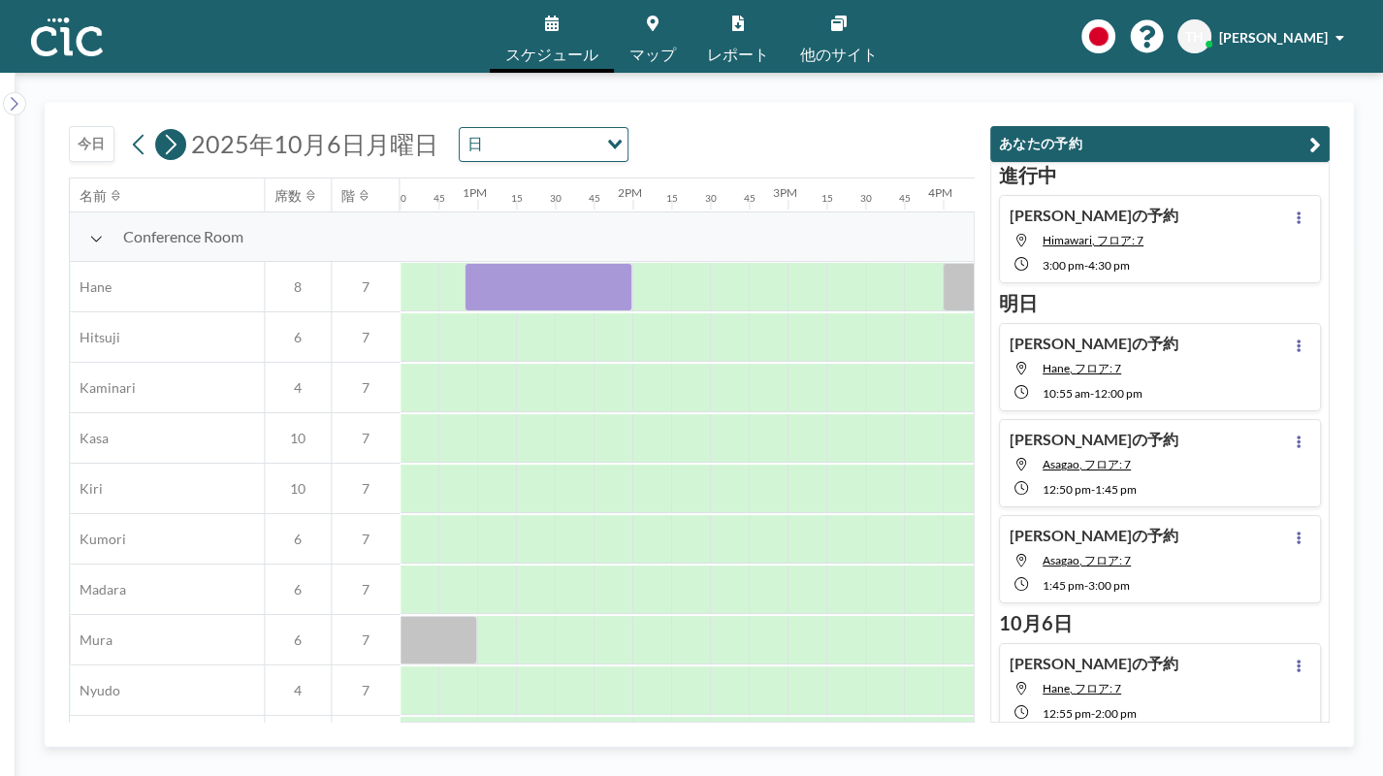
click at [171, 147] on icon at bounding box center [171, 144] width 11 height 20
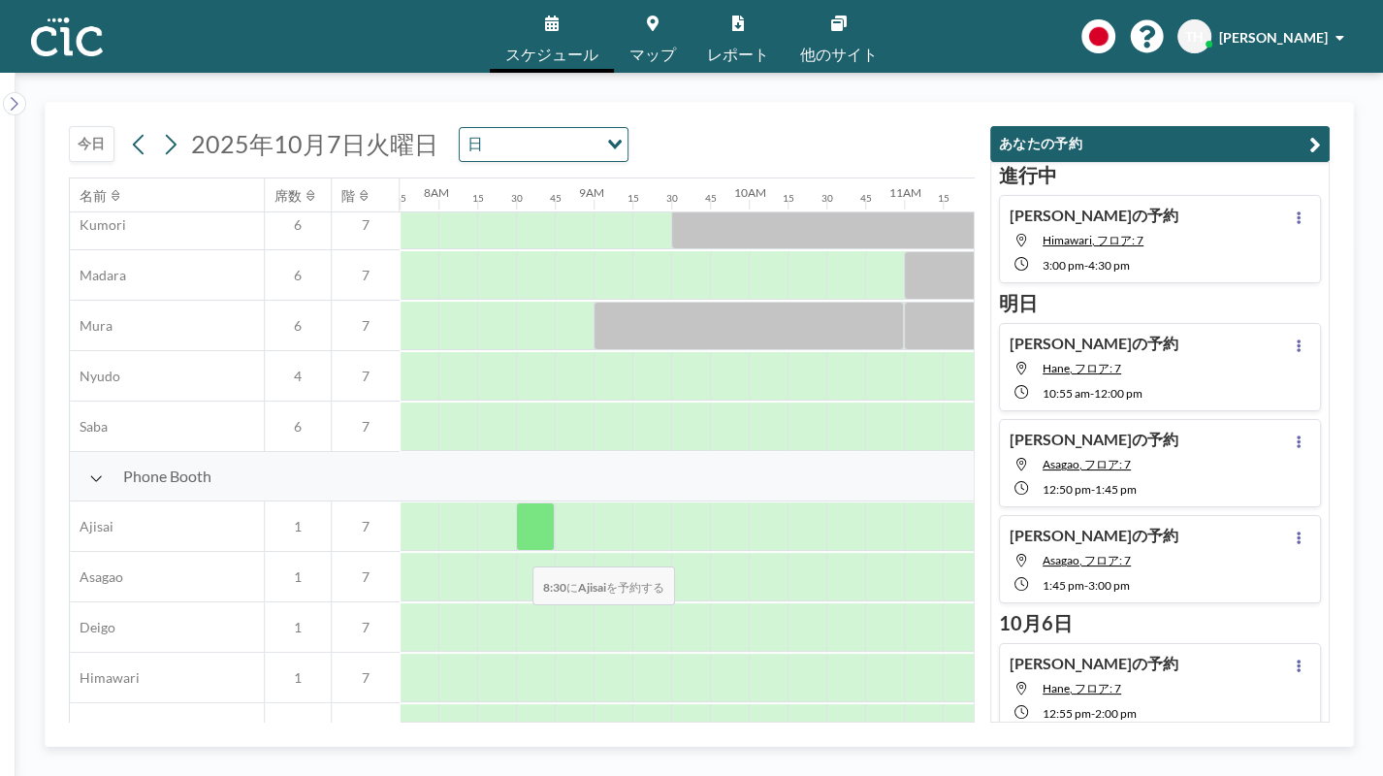
scroll to position [318, 1203]
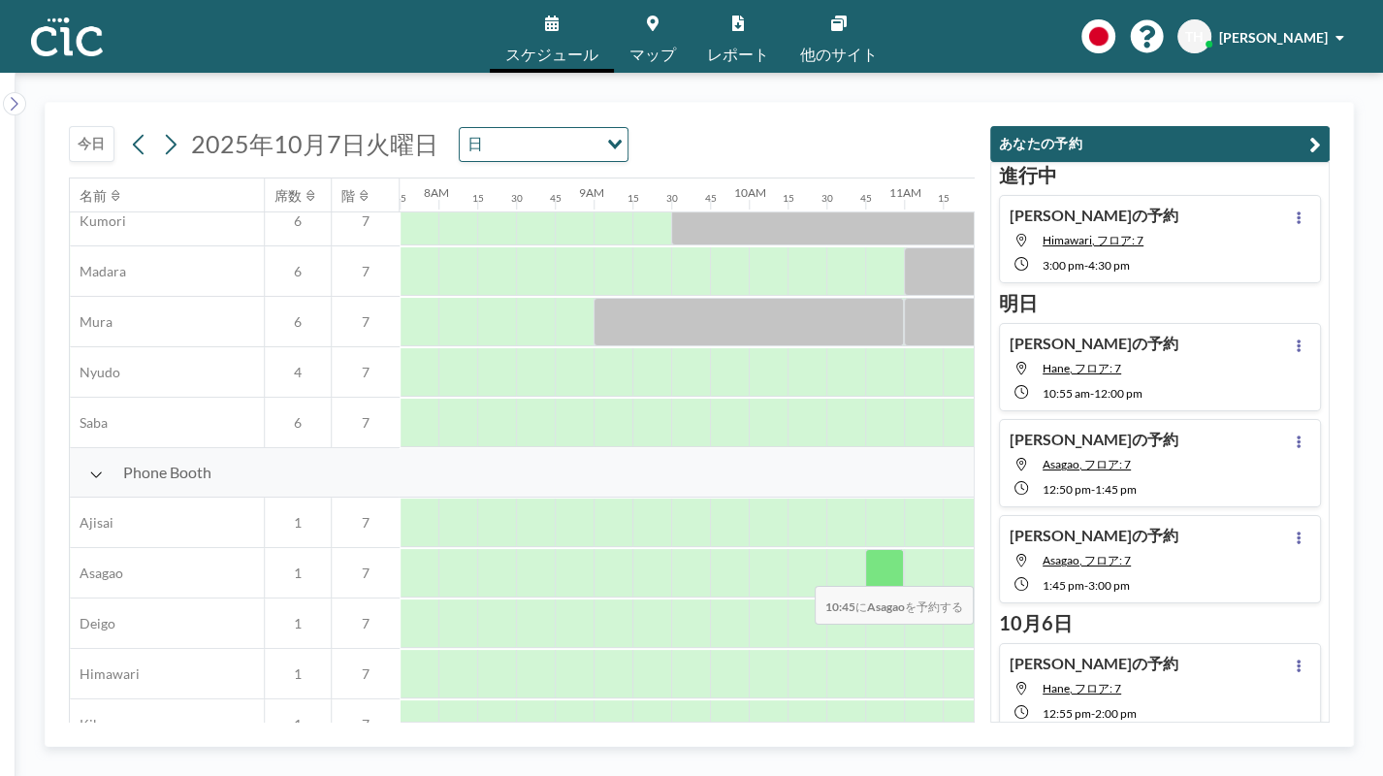
click at [891, 573] on div at bounding box center [884, 573] width 39 height 48
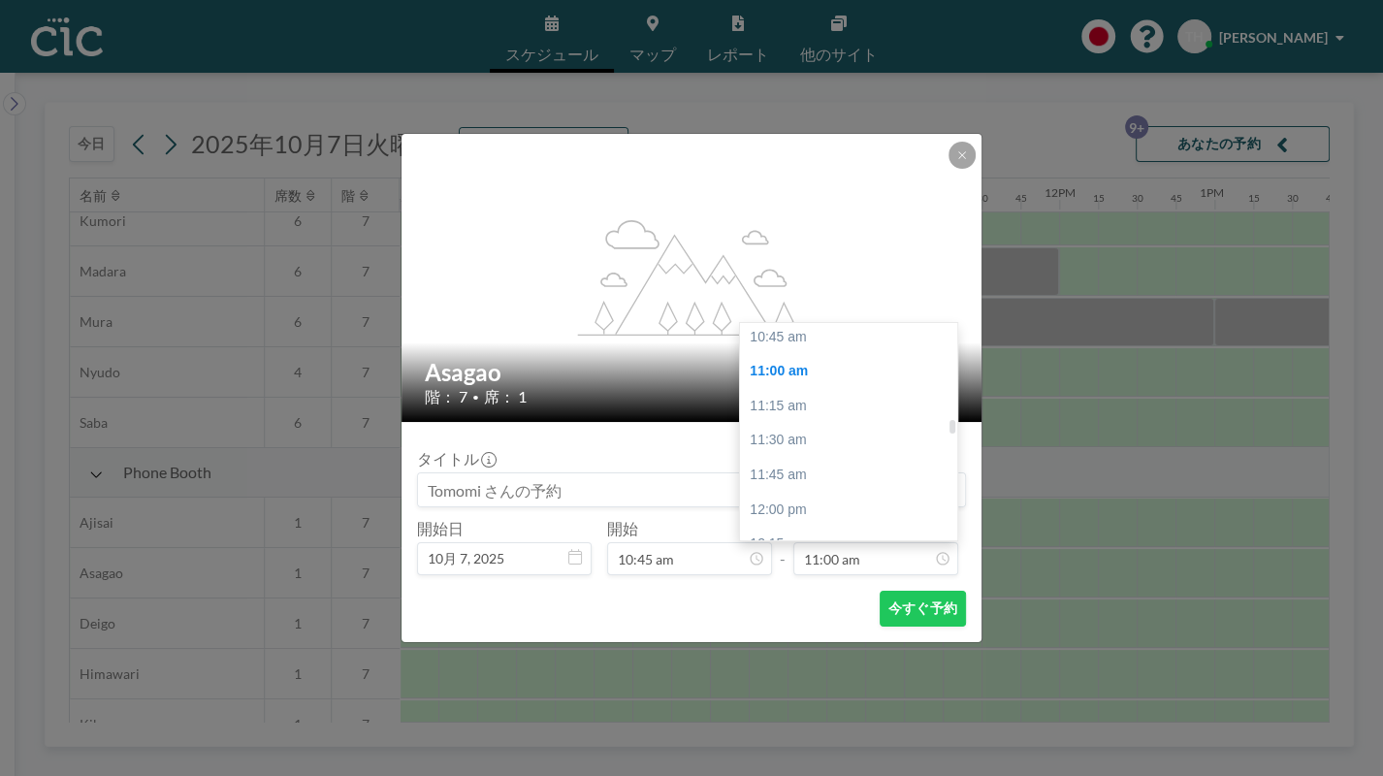
scroll to position [1485, 0]
click at [783, 340] on div "10:45 am" at bounding box center [854, 340] width 229 height 35
type input "10:45 am"
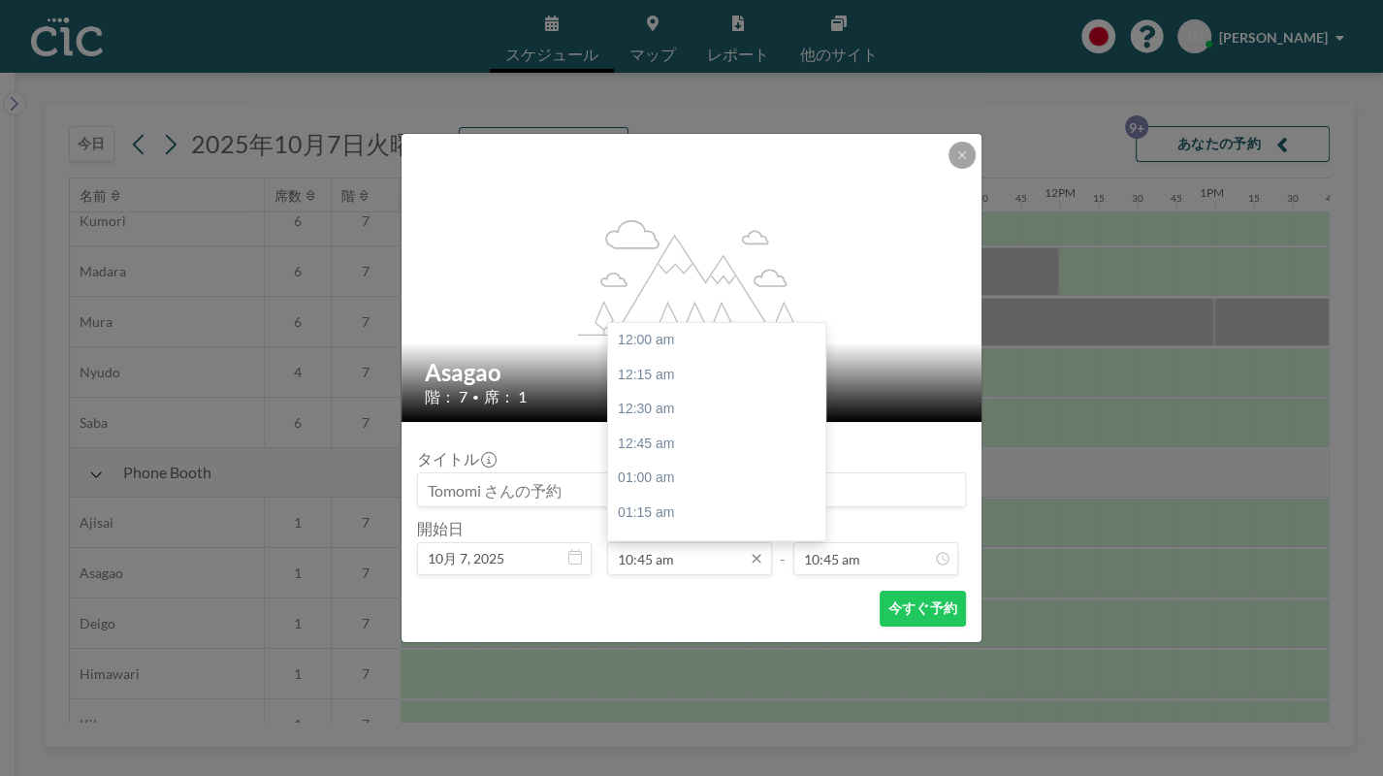
scroll to position [1484, 0]
drag, startPoint x: 652, startPoint y: 558, endPoint x: 695, endPoint y: 588, distance: 52.2
click at [650, 558] on input "10:45 am" at bounding box center [689, 558] width 165 height 33
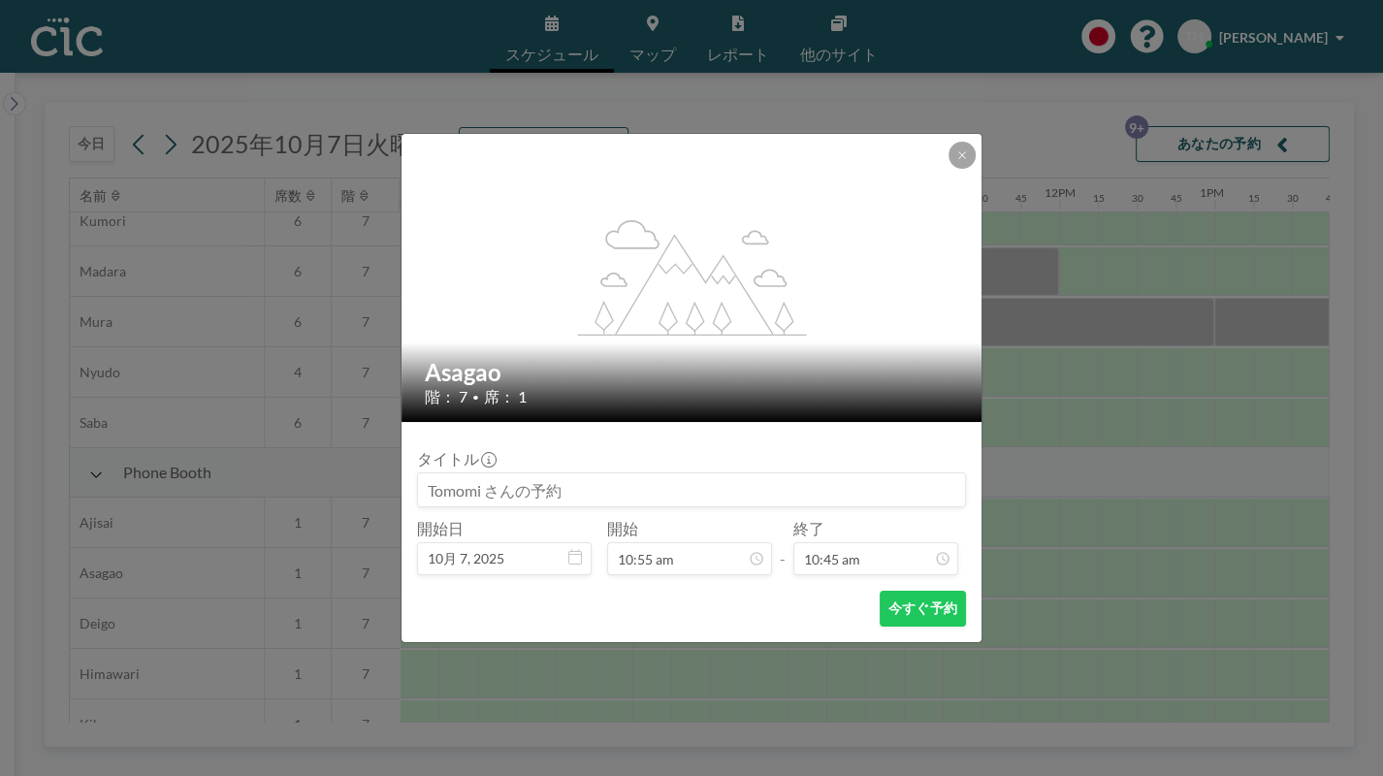
type input "10:55 am"
click at [879, 537] on div "終了 10:45 am" at bounding box center [875, 547] width 165 height 56
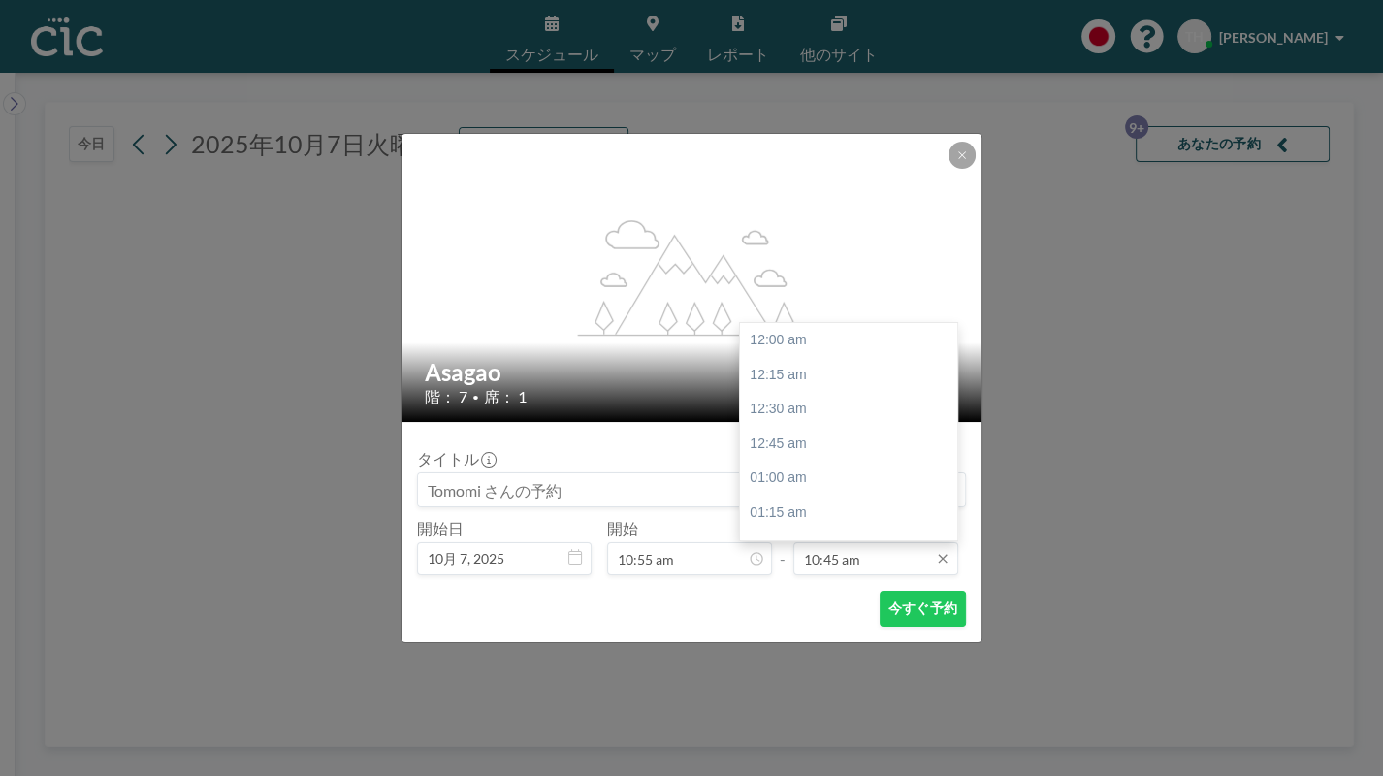
click at [883, 555] on input "10:45 am" at bounding box center [875, 558] width 165 height 33
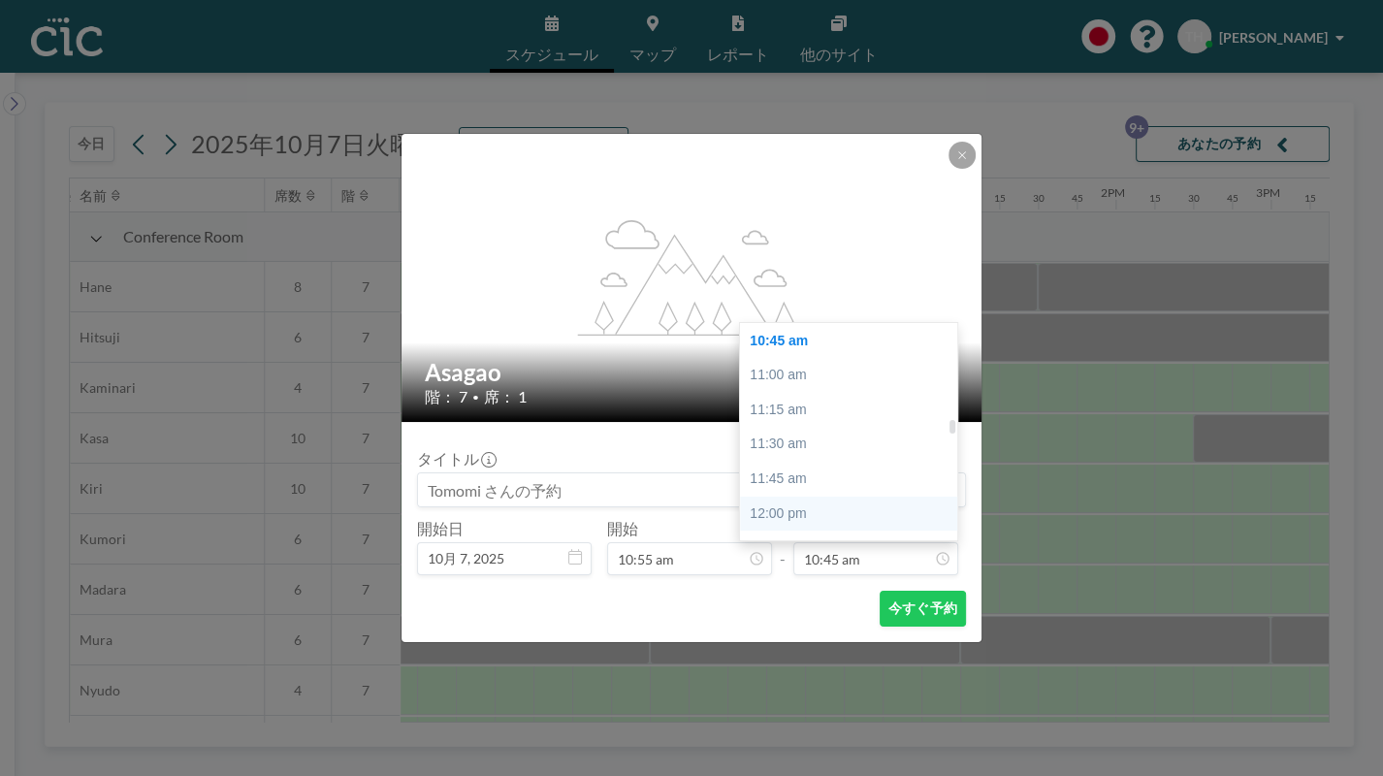
click at [806, 513] on div "12:00 pm" at bounding box center [854, 514] width 229 height 35
type input "12:00 pm"
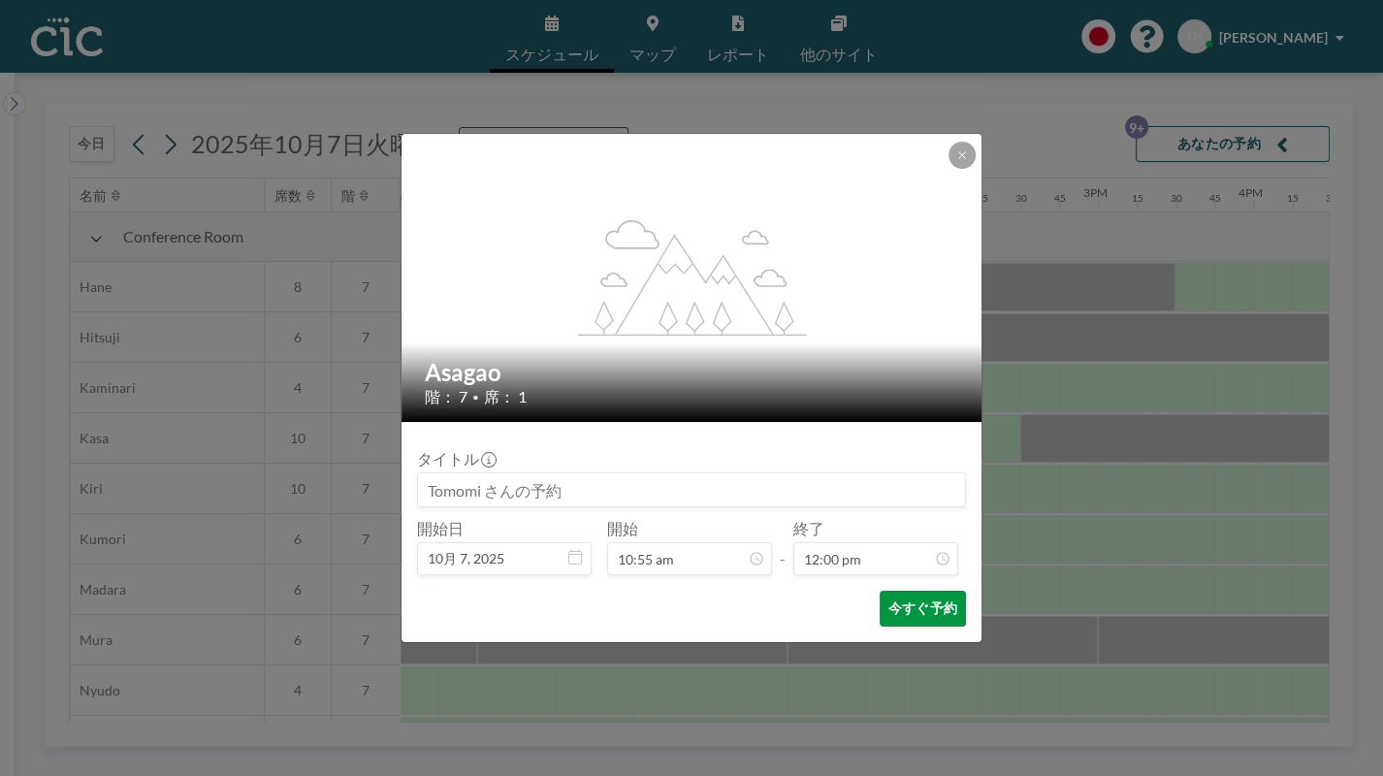
scroll to position [1657, 0]
click at [925, 607] on button "今すぐ予約" at bounding box center [923, 609] width 86 height 36
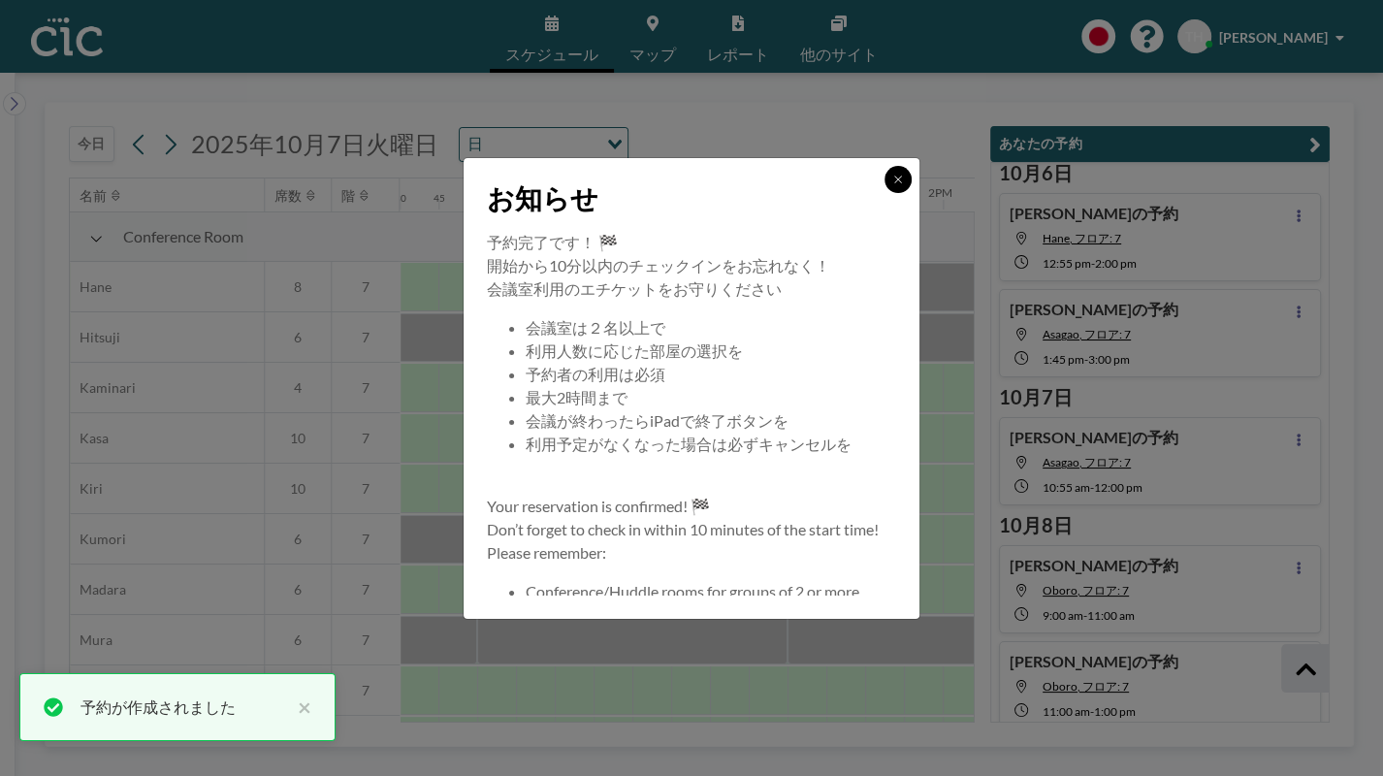
click at [889, 183] on button at bounding box center [898, 179] width 27 height 27
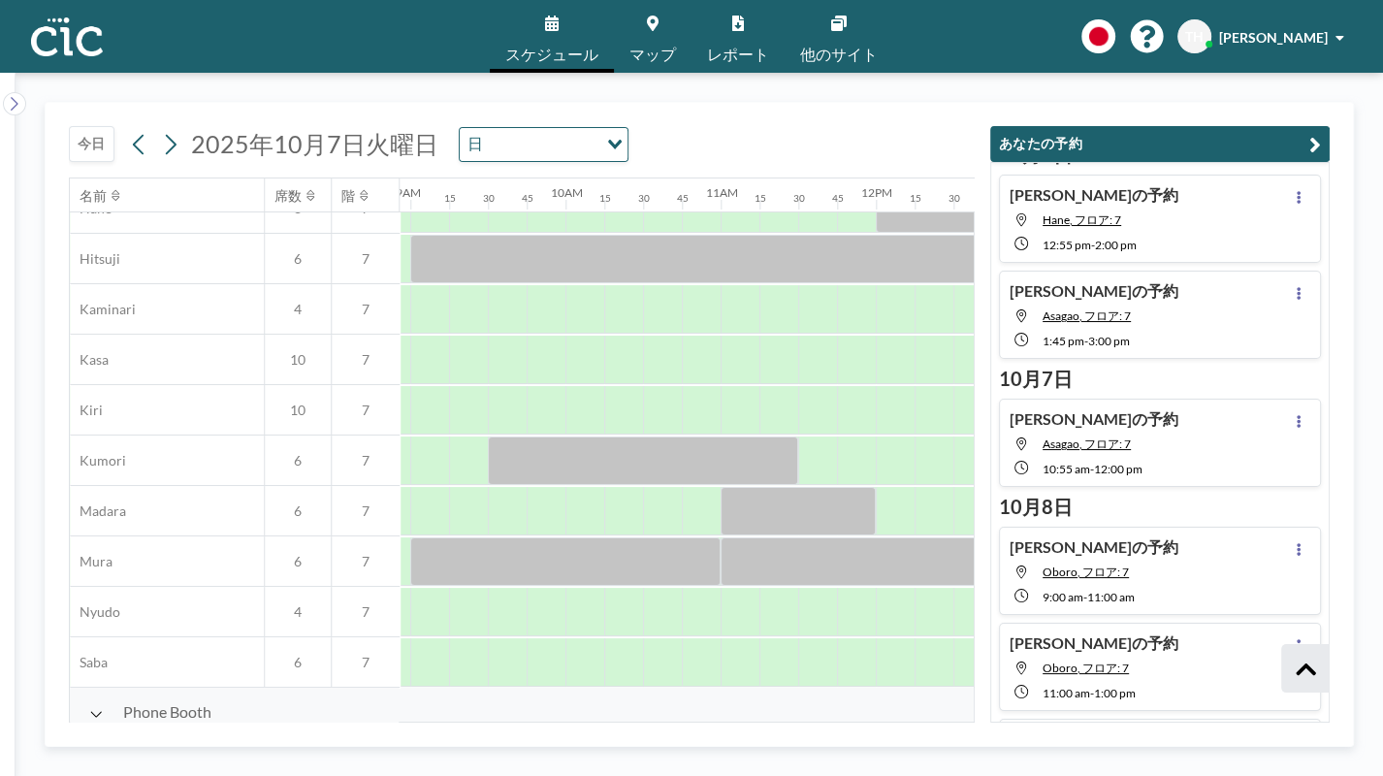
scroll to position [0, 1386]
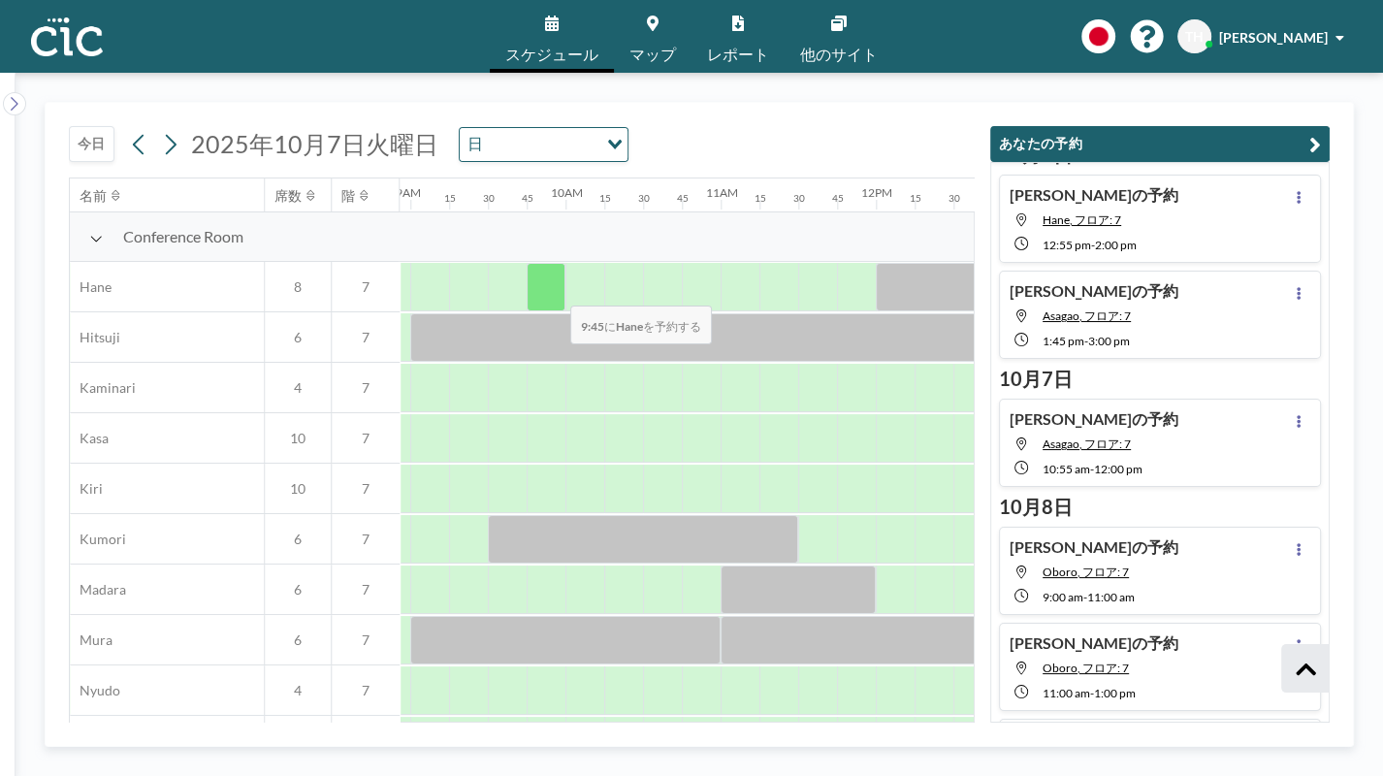
click at [555, 293] on div at bounding box center [546, 287] width 39 height 48
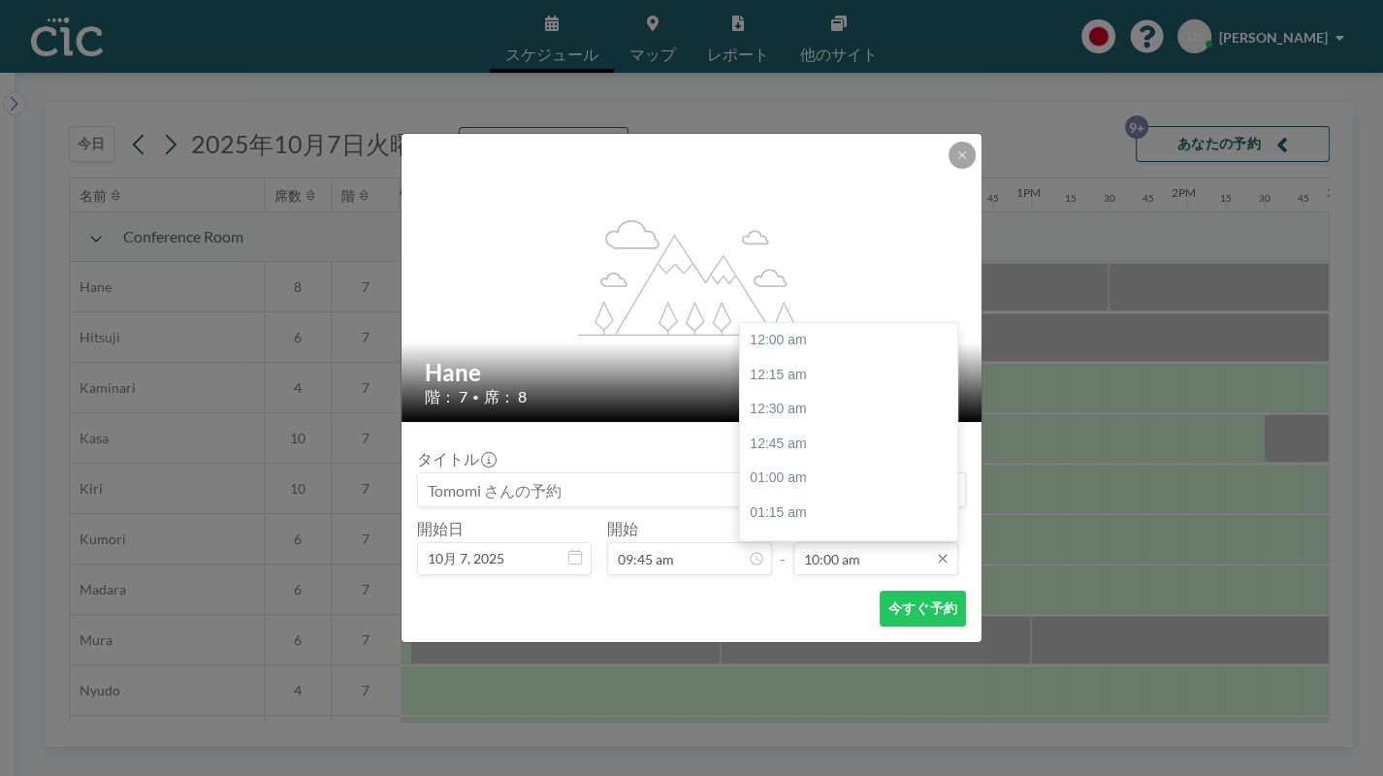
click at [860, 565] on input "10:00 am" at bounding box center [875, 558] width 165 height 33
click at [792, 477] on div "11:00 am" at bounding box center [854, 478] width 229 height 35
type input "11:00 am"
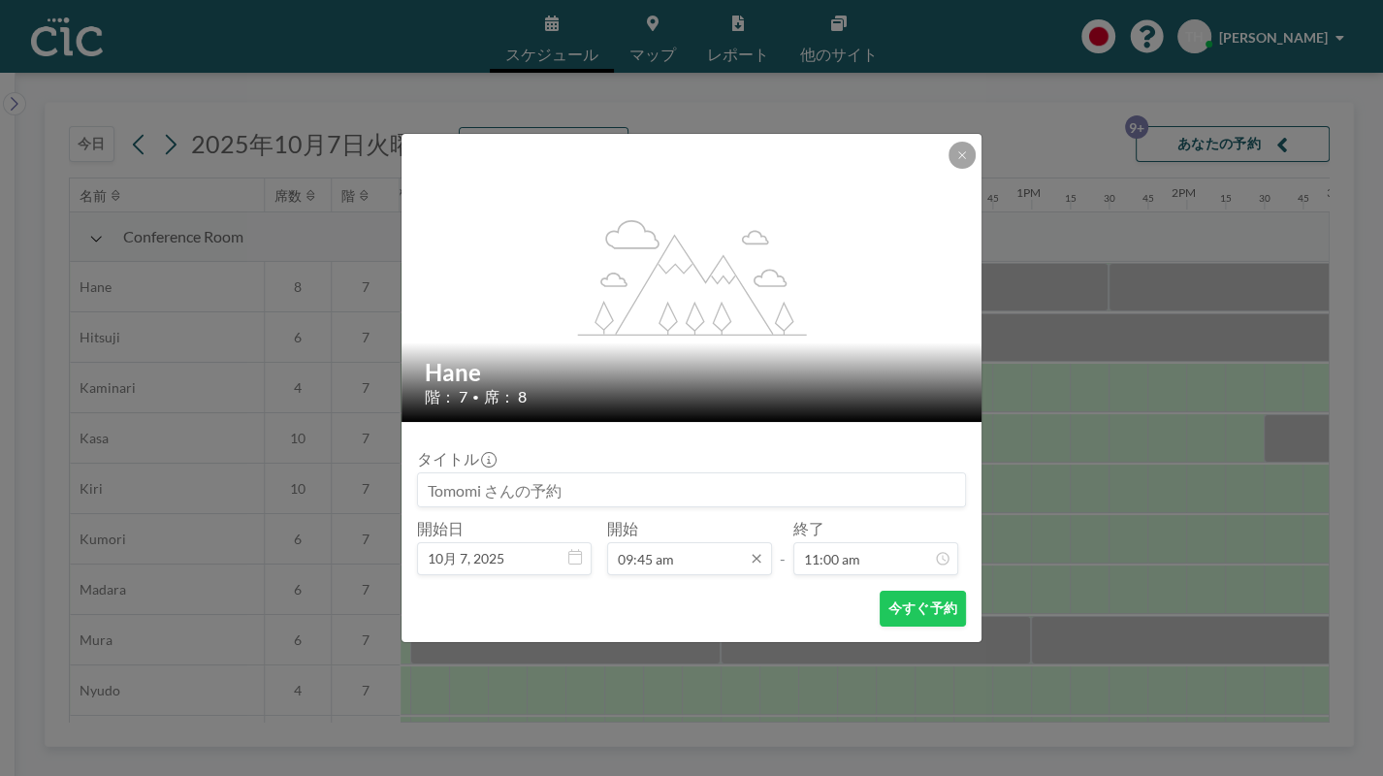
scroll to position [1345, 0]
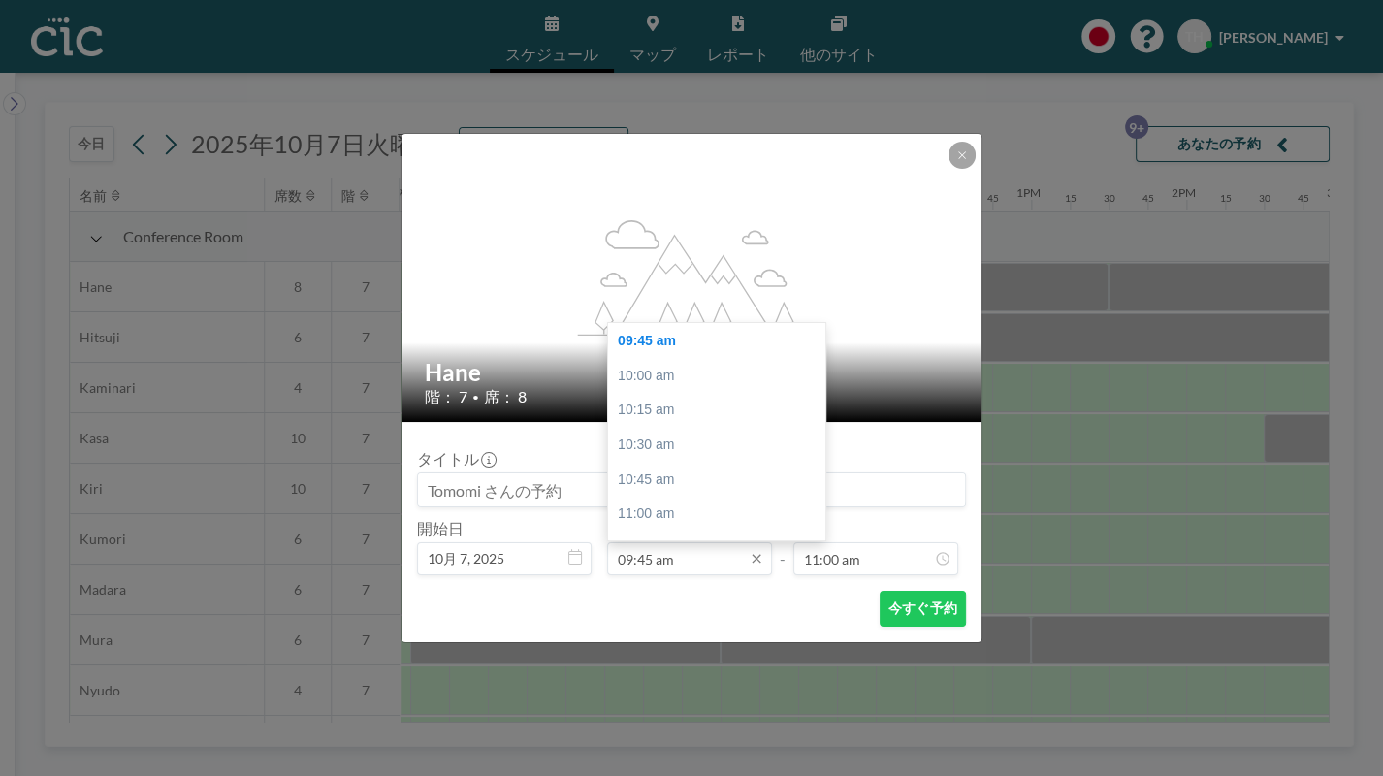
click at [650, 559] on input "09:45 am" at bounding box center [689, 558] width 165 height 33
click at [642, 554] on input "09:45 am" at bounding box center [689, 558] width 165 height 33
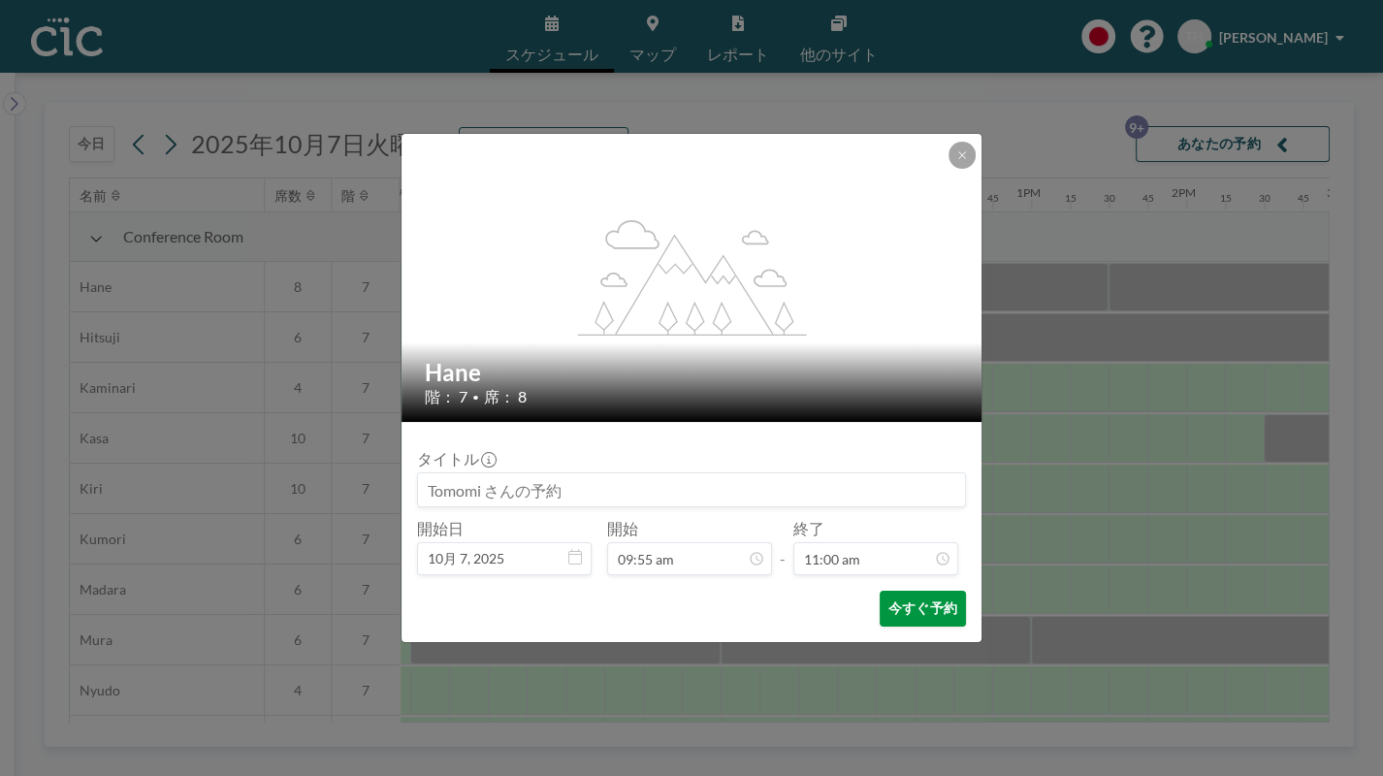
scroll to position [0, 0]
type input "09:55 am"
click at [910, 614] on button "今すぐ予約" at bounding box center [923, 609] width 86 height 36
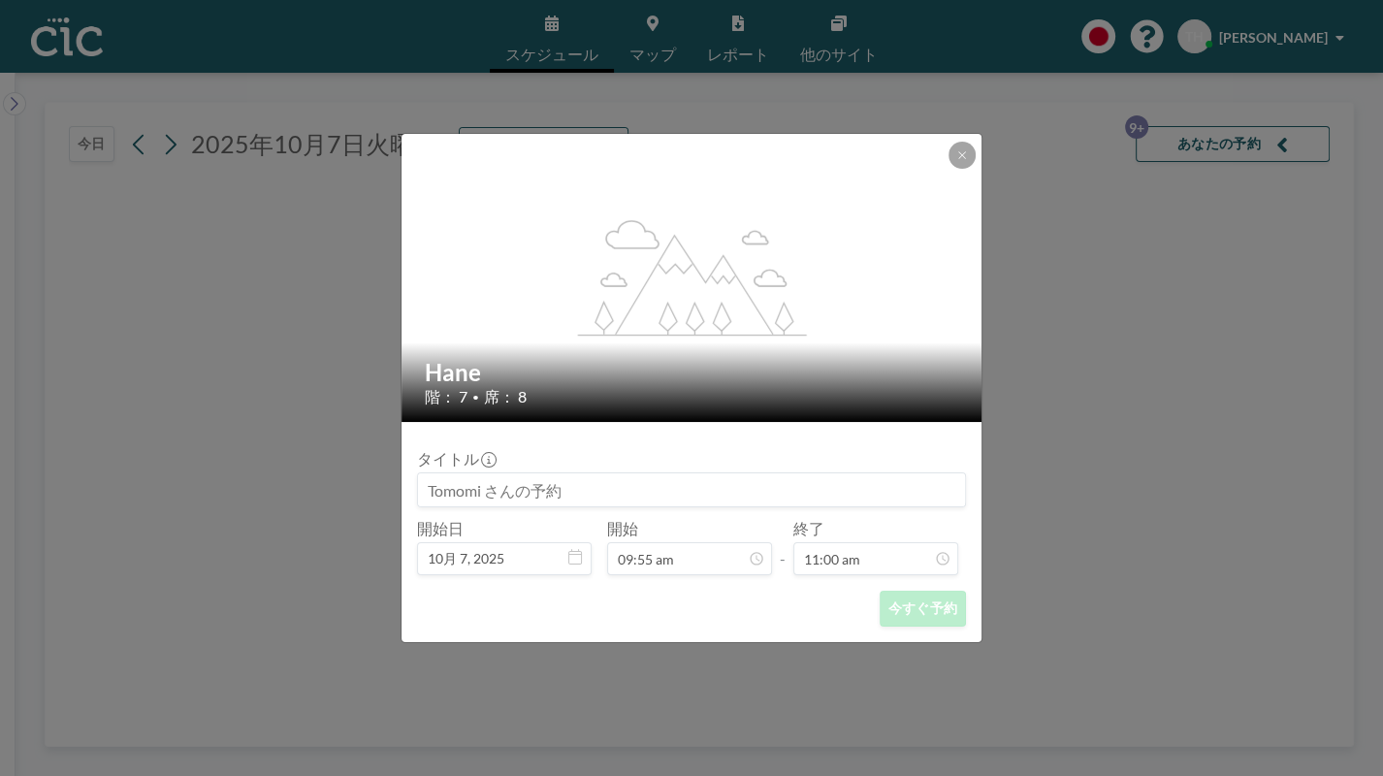
scroll to position [1518, 0]
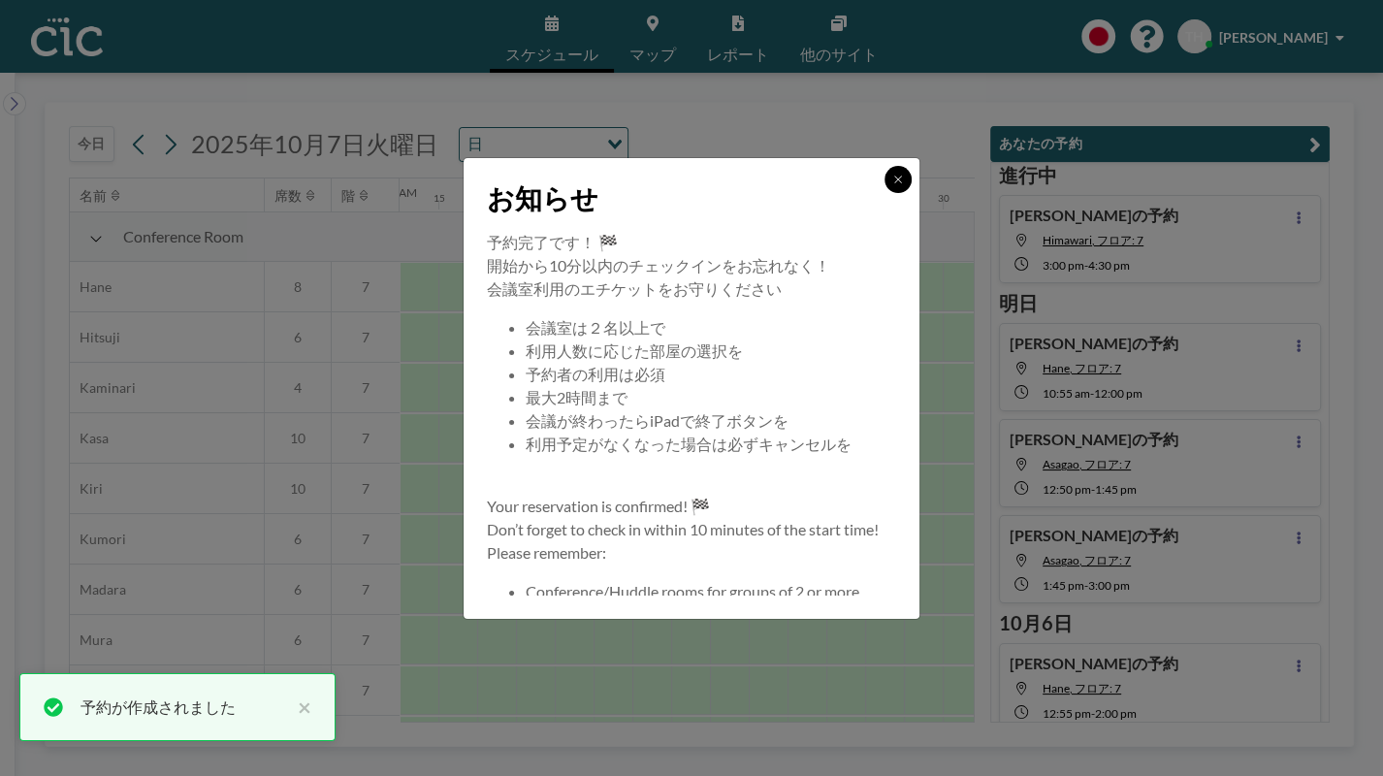
click at [898, 180] on icon at bounding box center [898, 180] width 12 height 12
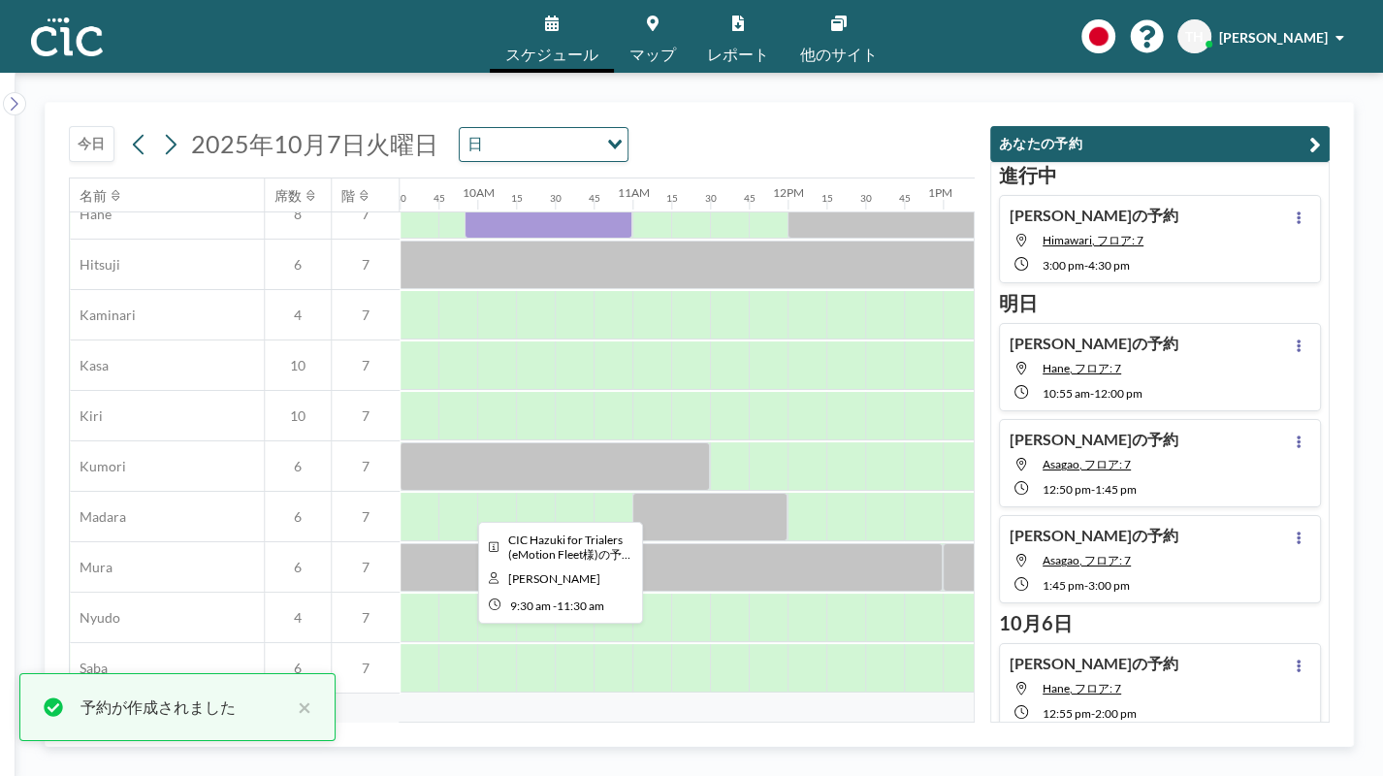
scroll to position [79, 1474]
